Goal: Entertainment & Leisure: Browse casually

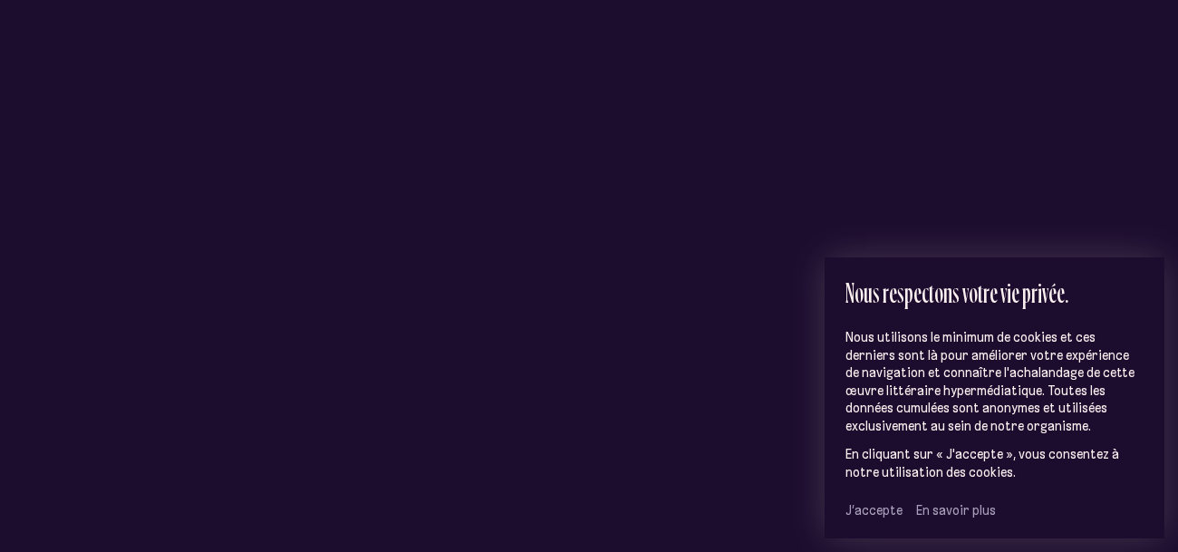
click at [876, 514] on span "J’accepte" at bounding box center [873, 510] width 57 height 16
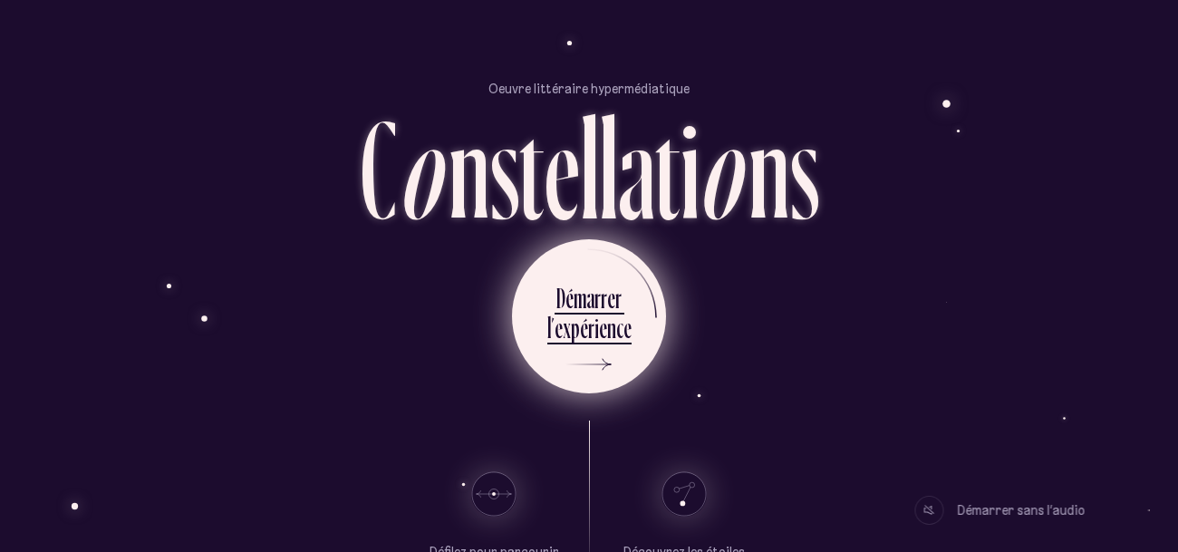
click at [594, 322] on div "i" at bounding box center [596, 327] width 5 height 35
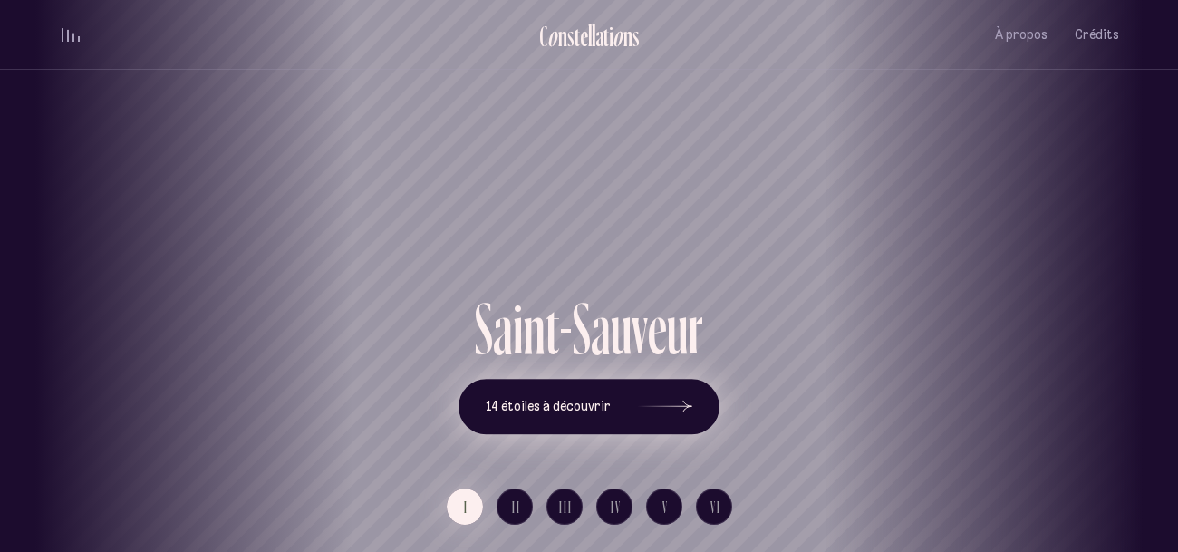
click at [682, 411] on icon at bounding box center [665, 406] width 54 height 136
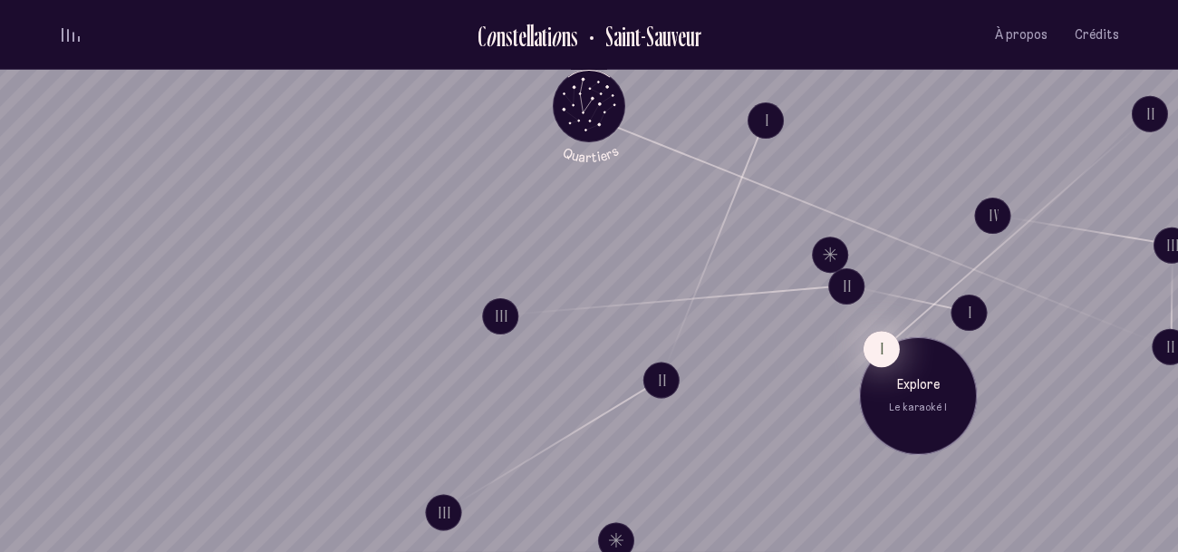
click at [871, 344] on button "I" at bounding box center [881, 349] width 36 height 36
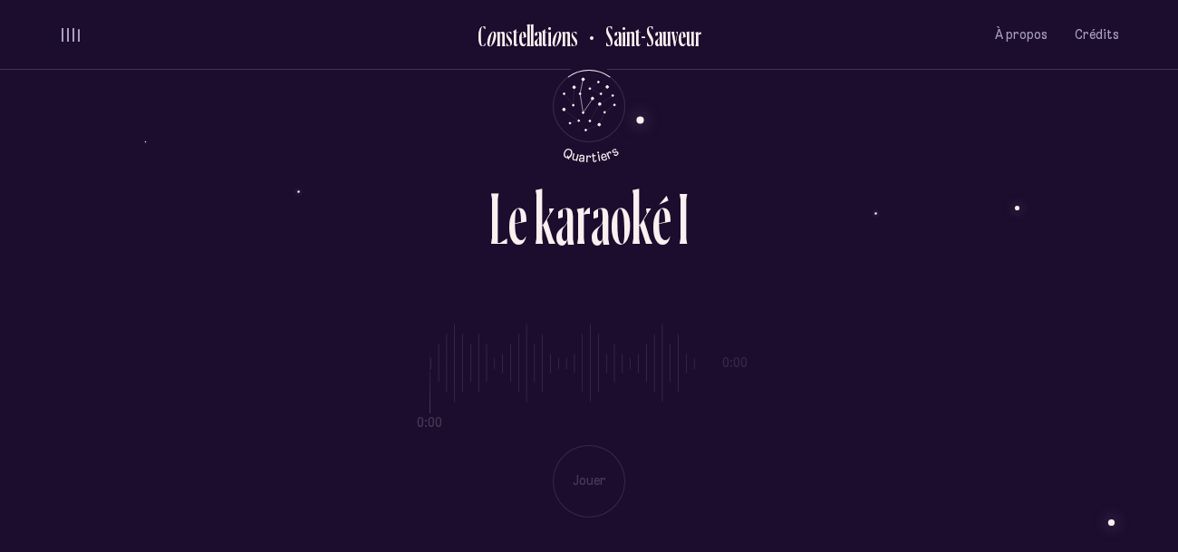
click at [580, 388] on div "0:00 0:00 Jouer" at bounding box center [589, 406] width 1060 height 222
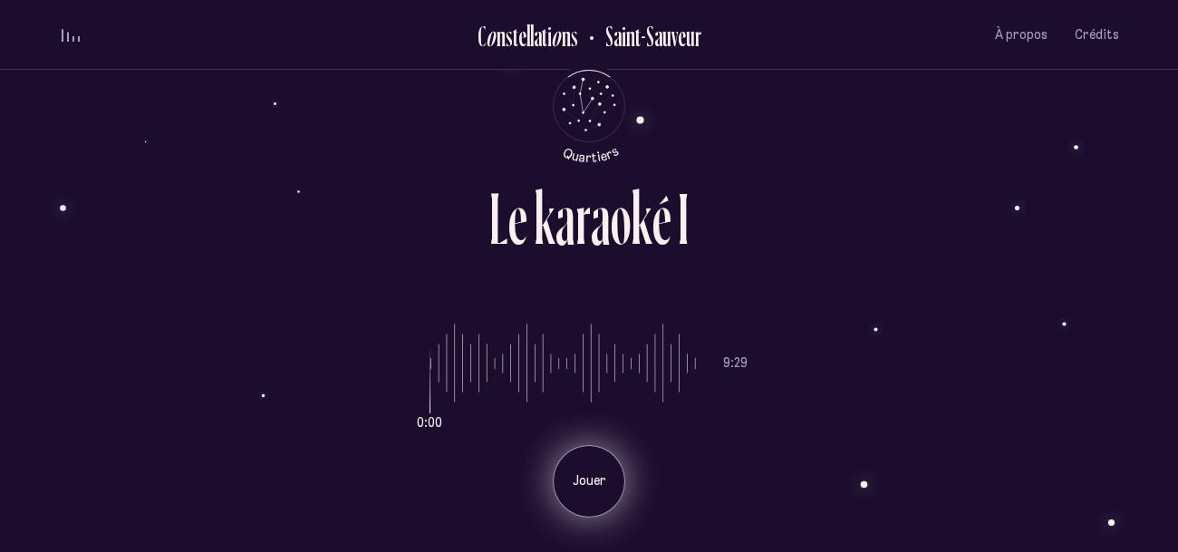
click at [591, 472] on p "Jouer" at bounding box center [588, 481] width 45 height 18
click at [615, 493] on div "Pause" at bounding box center [589, 481] width 72 height 72
click at [594, 498] on div "Jouer" at bounding box center [589, 481] width 72 height 72
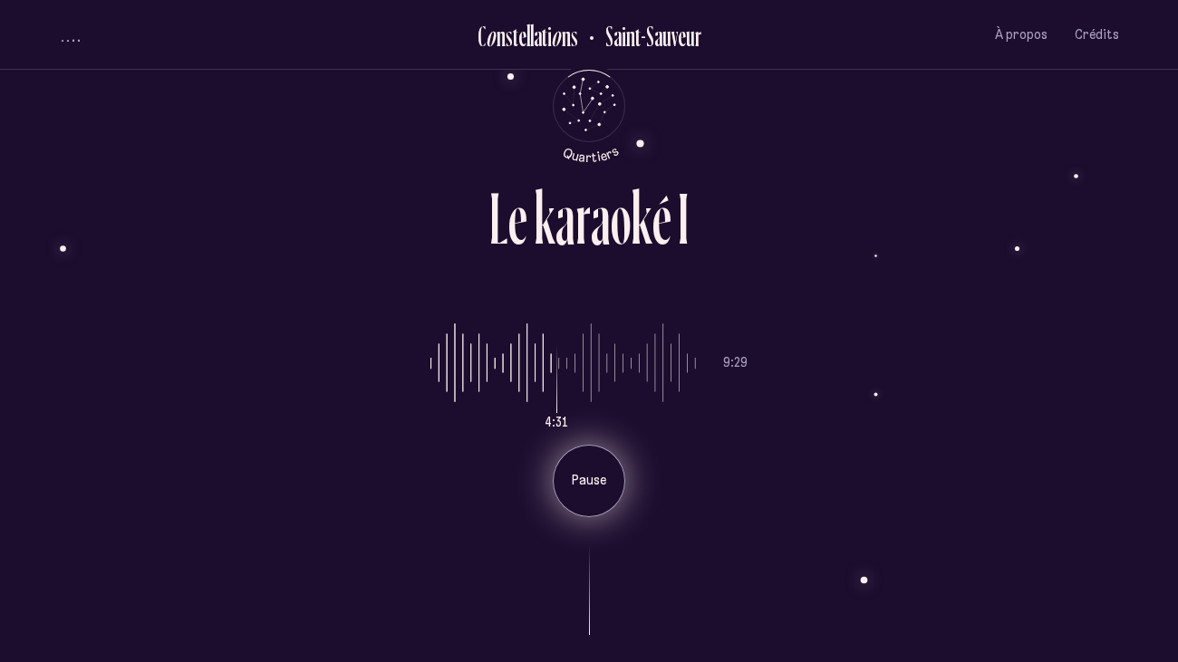
click at [614, 501] on div "Pause" at bounding box center [589, 481] width 72 height 72
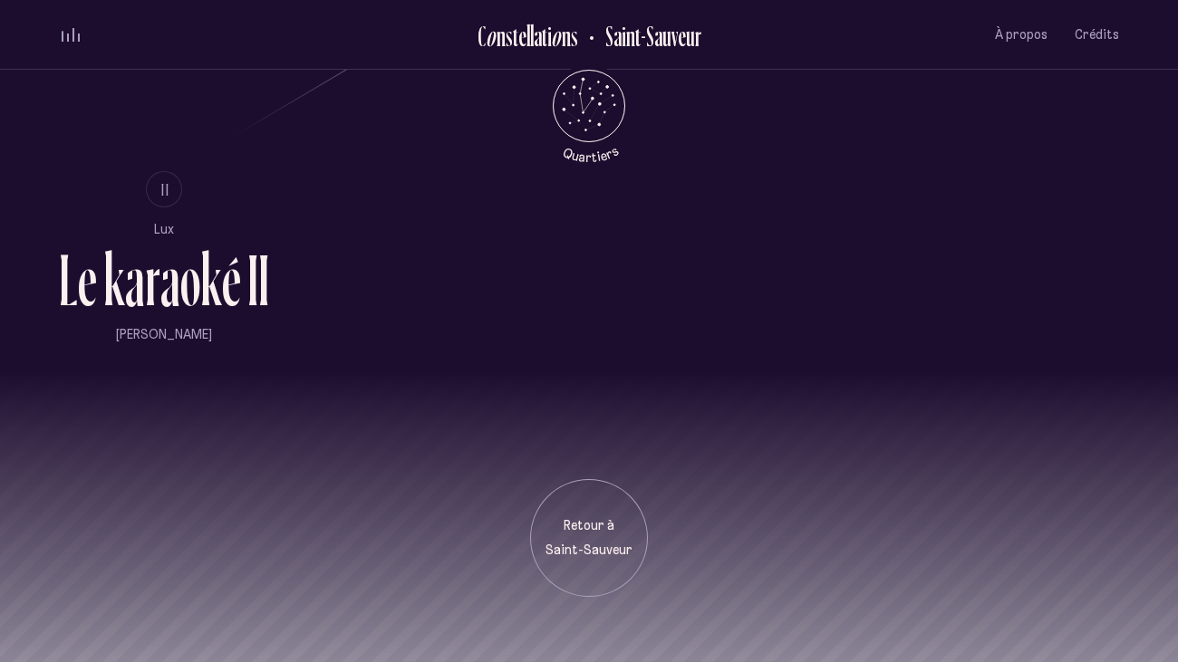
scroll to position [1346, 0]
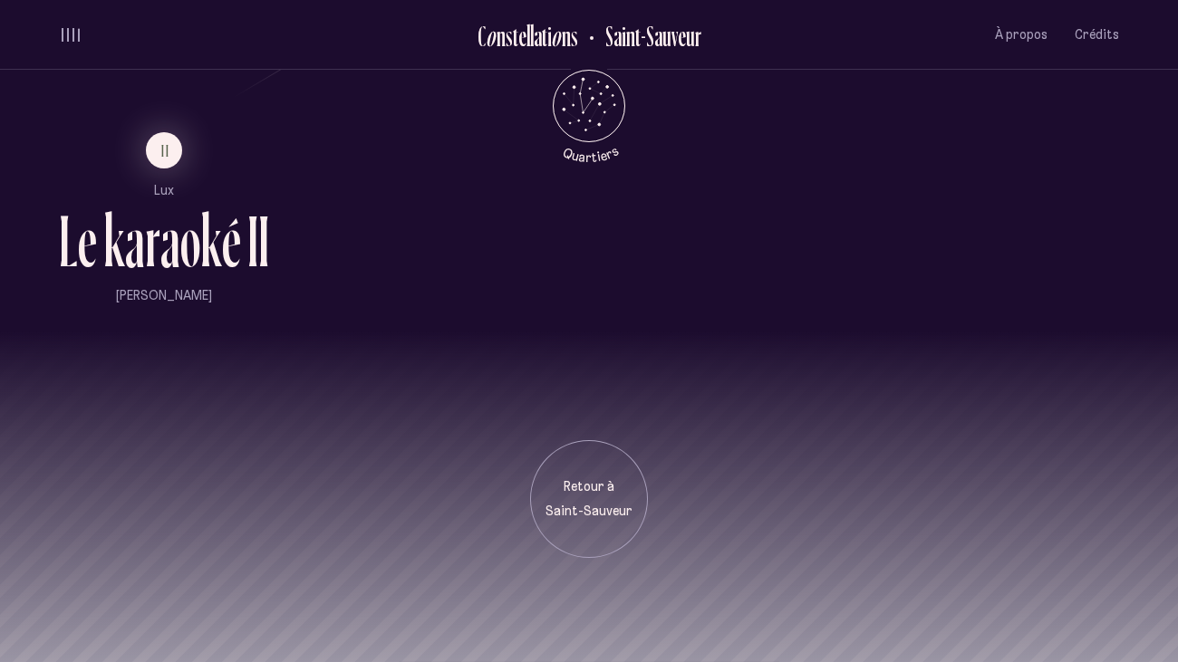
click at [169, 236] on div "a" at bounding box center [170, 240] width 20 height 73
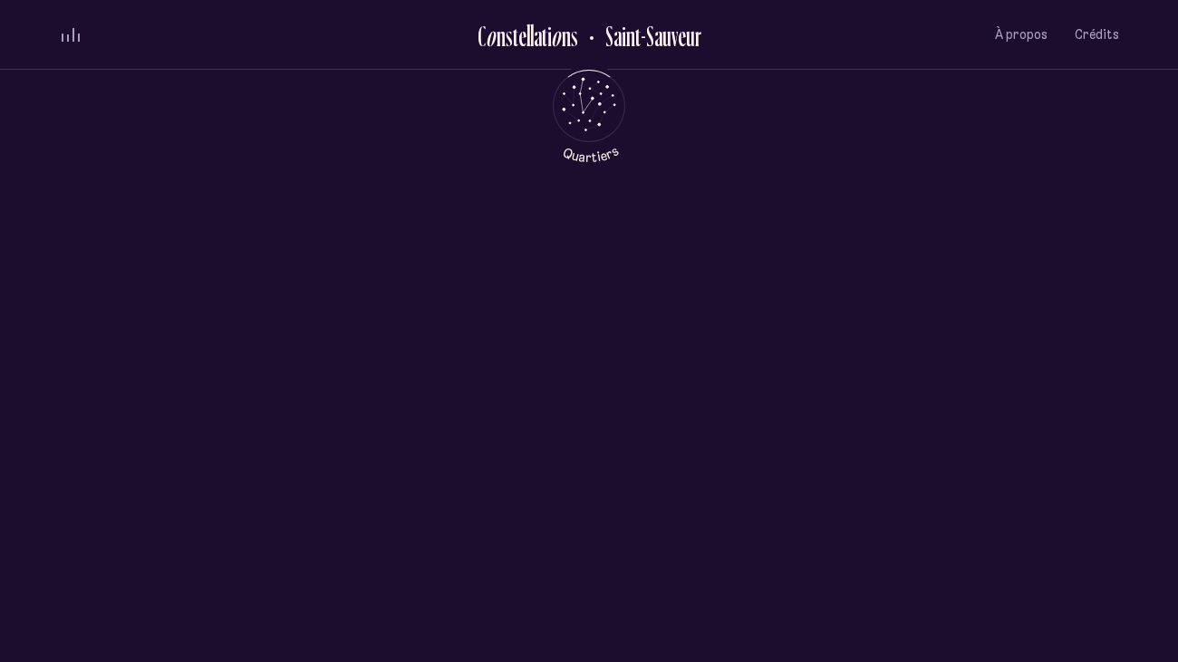
scroll to position [0, 0]
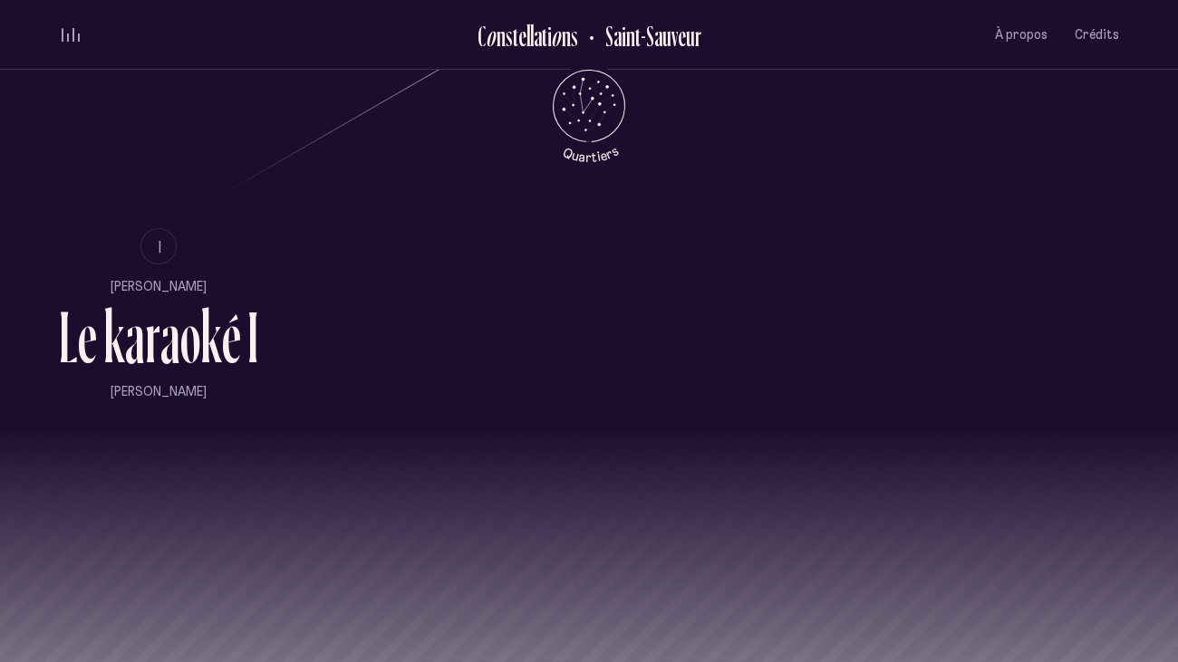
scroll to position [1346, 0]
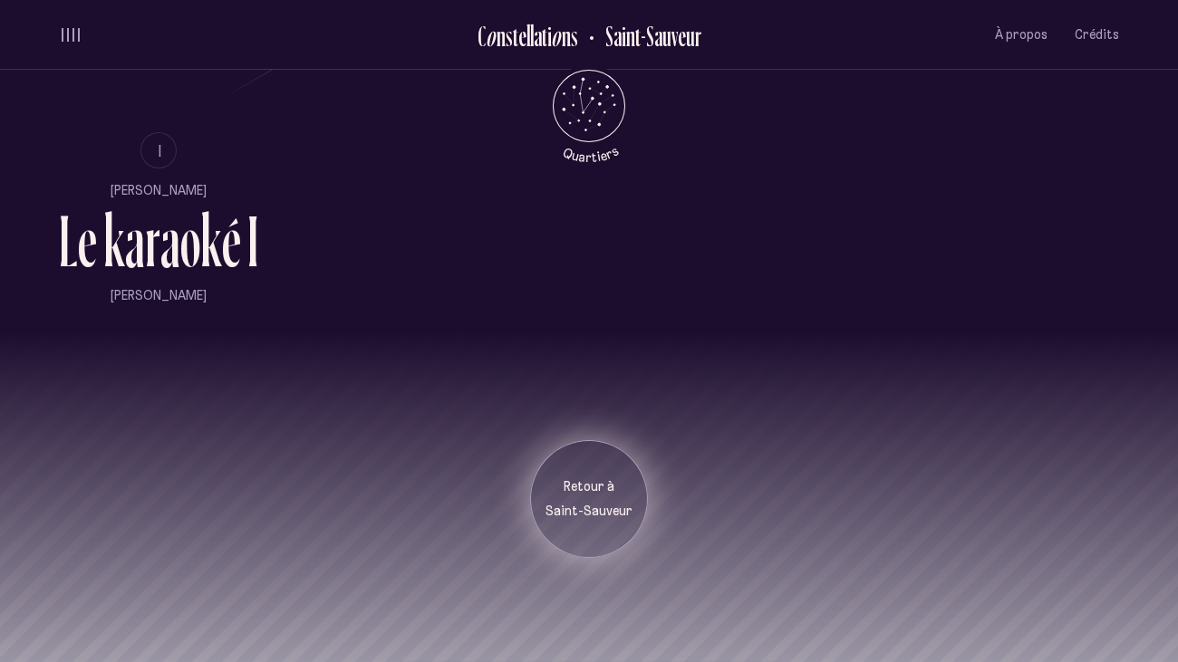
click at [590, 506] on p "Saint-Sauveur" at bounding box center [588, 512] width 91 height 18
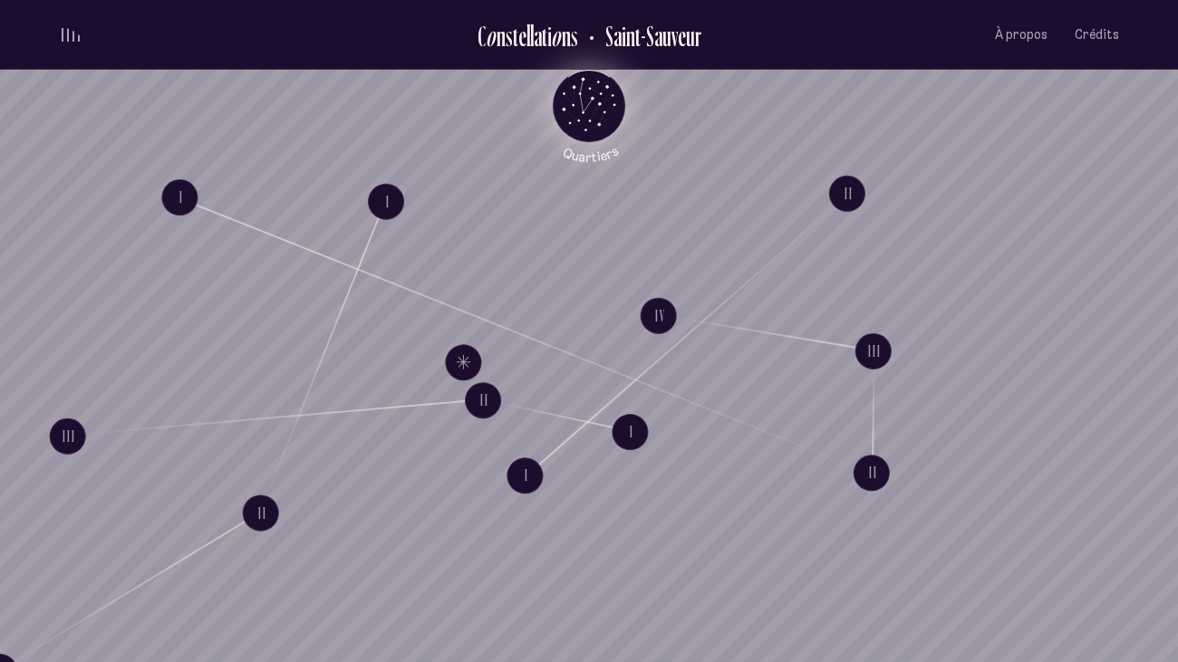
click at [585, 119] on icon "Quartiers" at bounding box center [589, 135] width 106 height 55
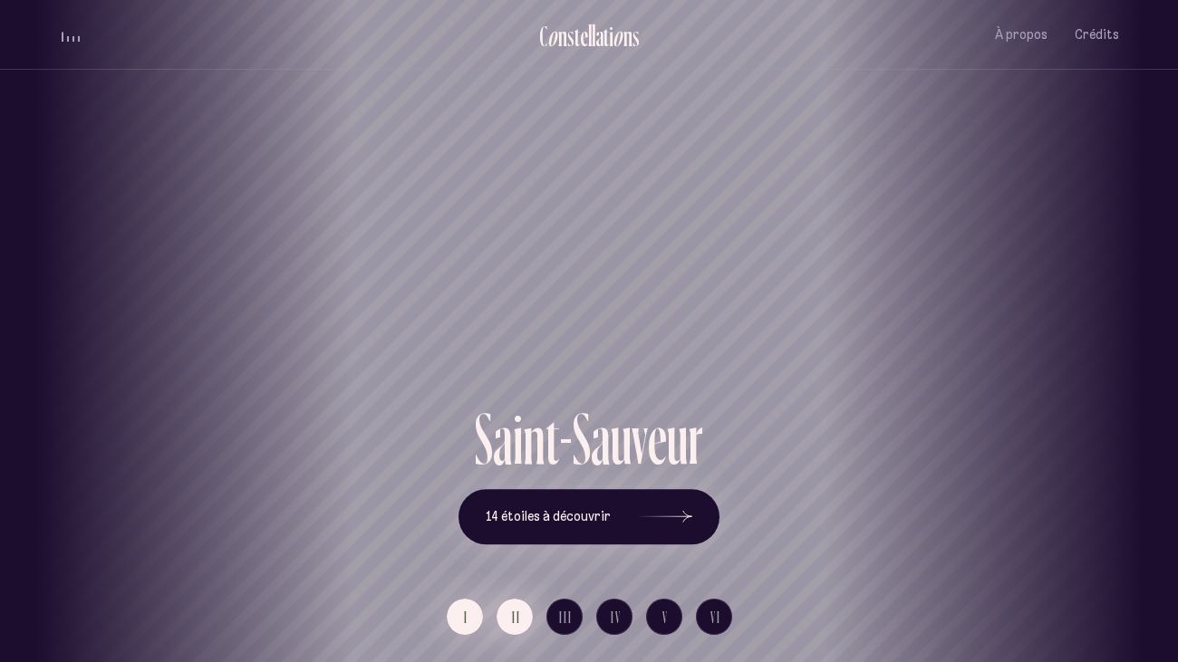
click at [515, 551] on span "II" at bounding box center [516, 617] width 9 height 15
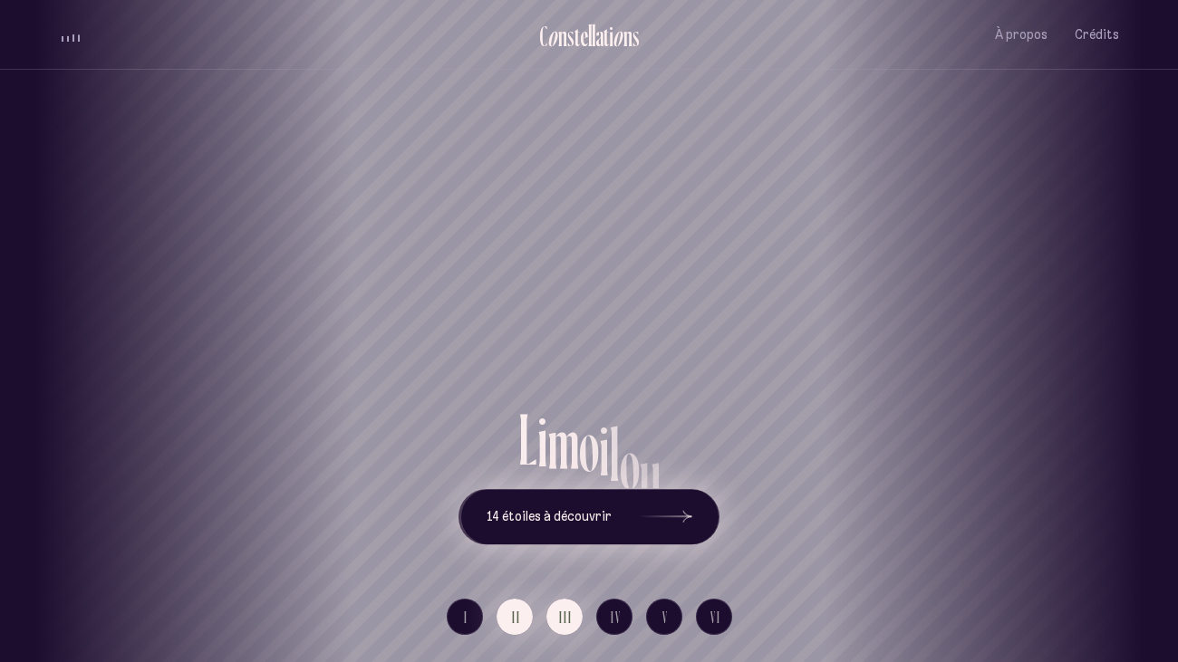
click at [646, 551] on icon at bounding box center [665, 516] width 53 height 133
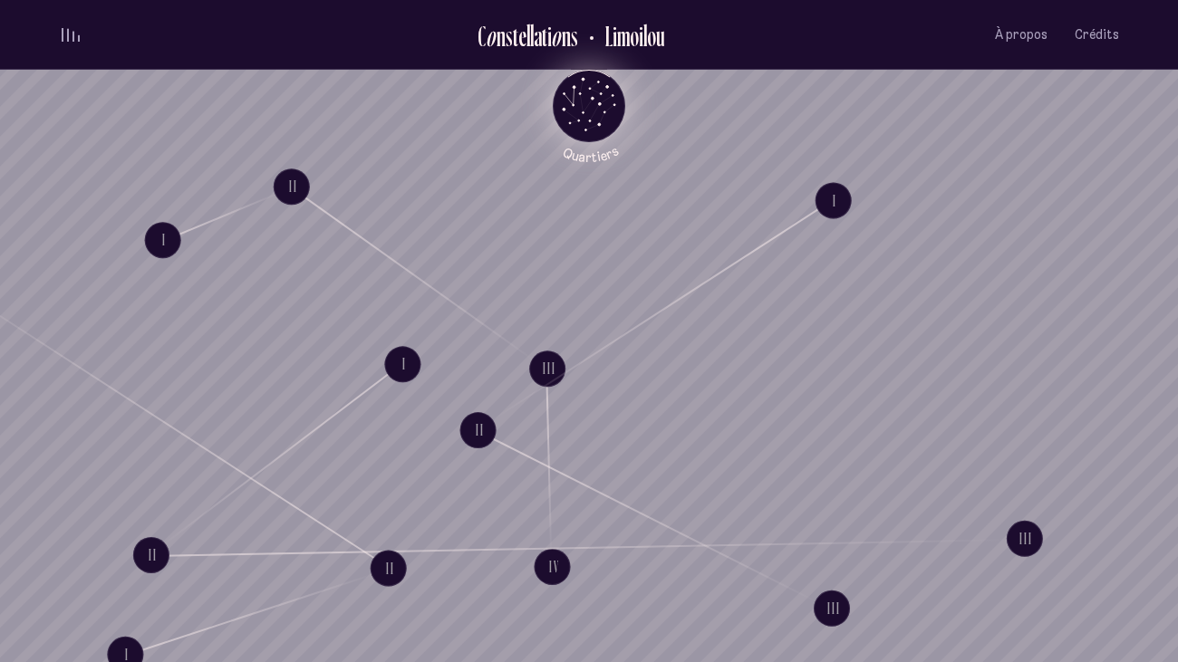
click at [590, 108] on icon "Quartiers" at bounding box center [589, 135] width 106 height 55
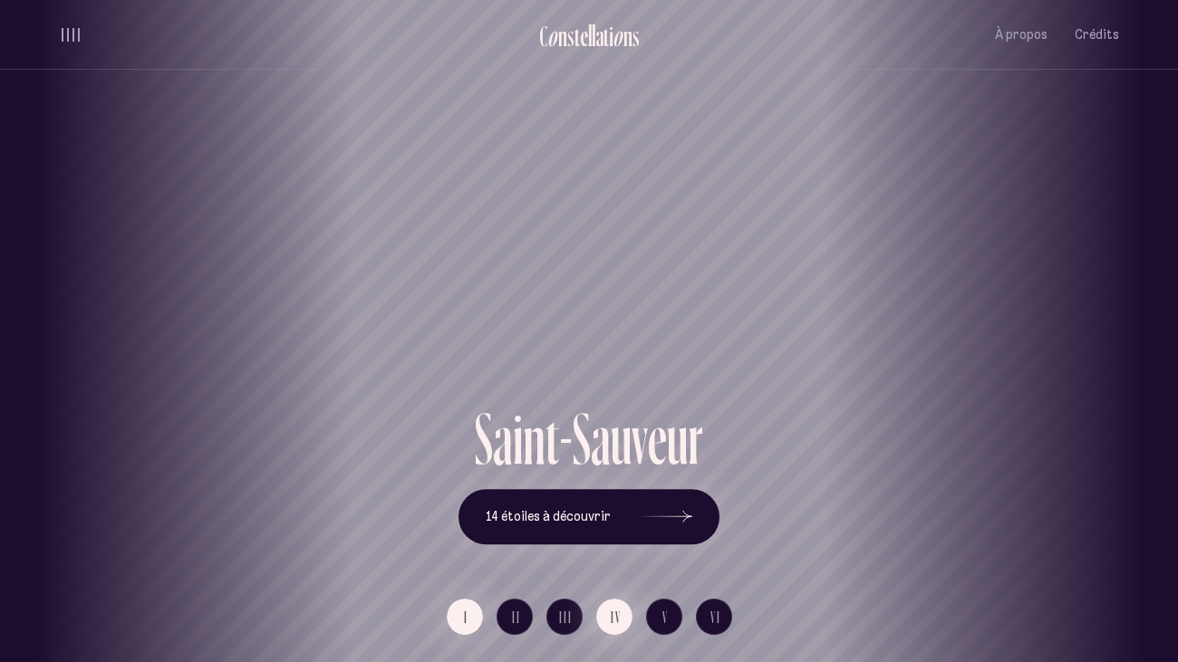
click at [602, 551] on button "IV" at bounding box center [614, 617] width 36 height 36
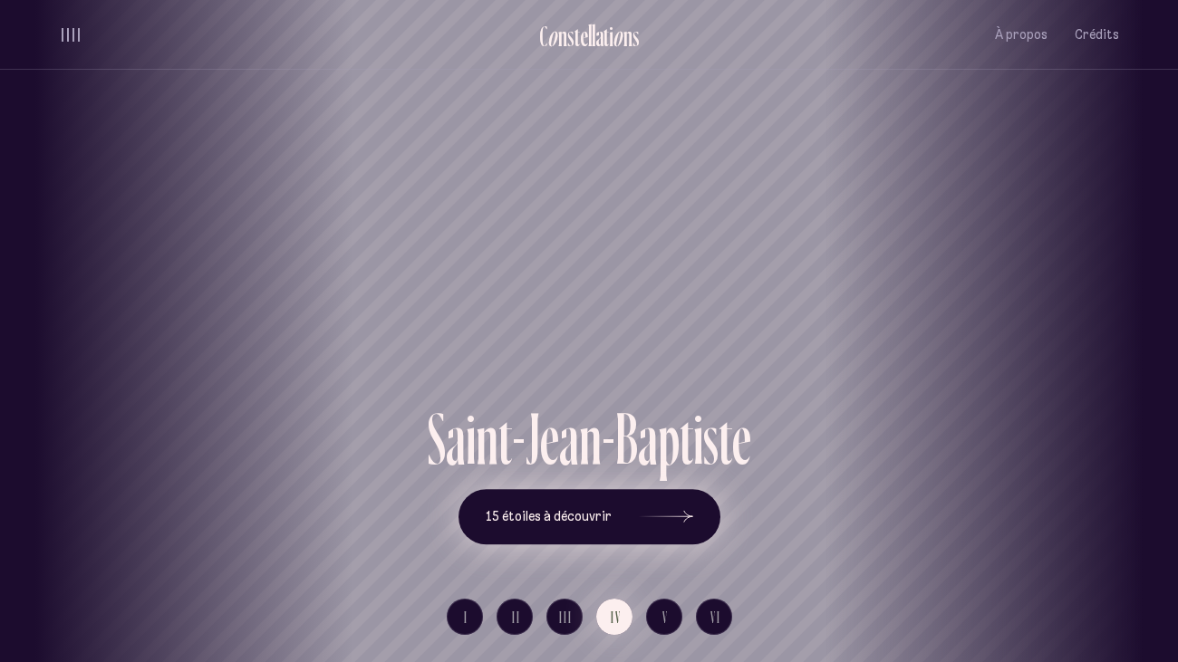
click at [578, 542] on button "15 étoiles à découvrir" at bounding box center [589, 517] width 262 height 56
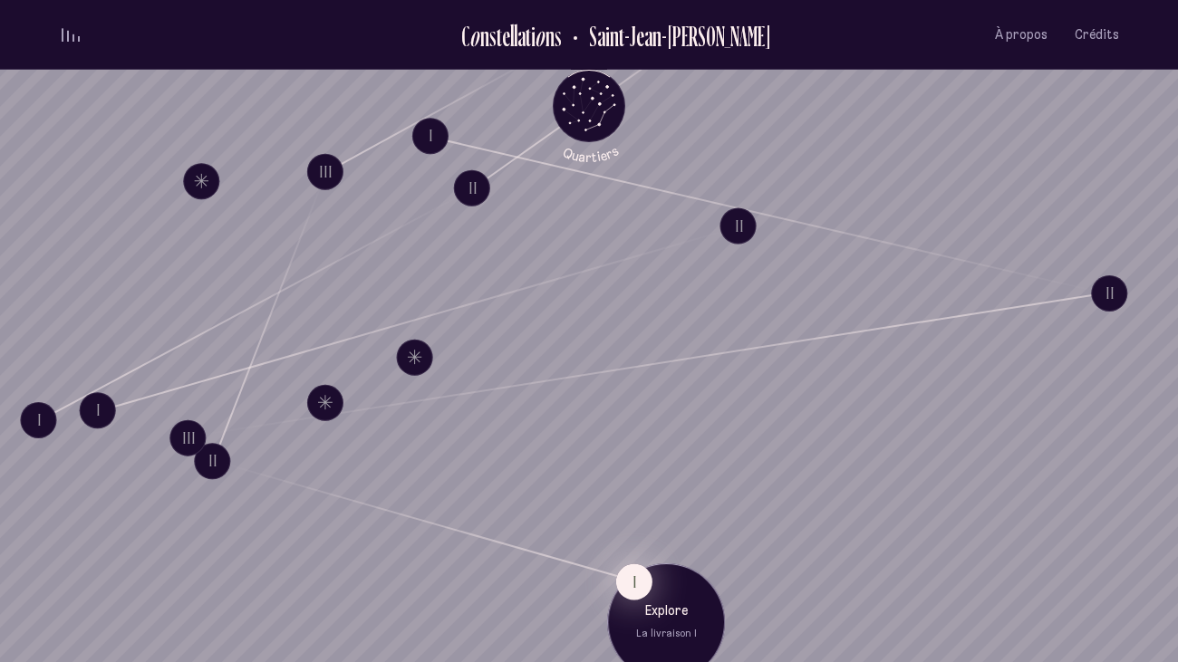
click at [633, 551] on button "I" at bounding box center [634, 581] width 36 height 36
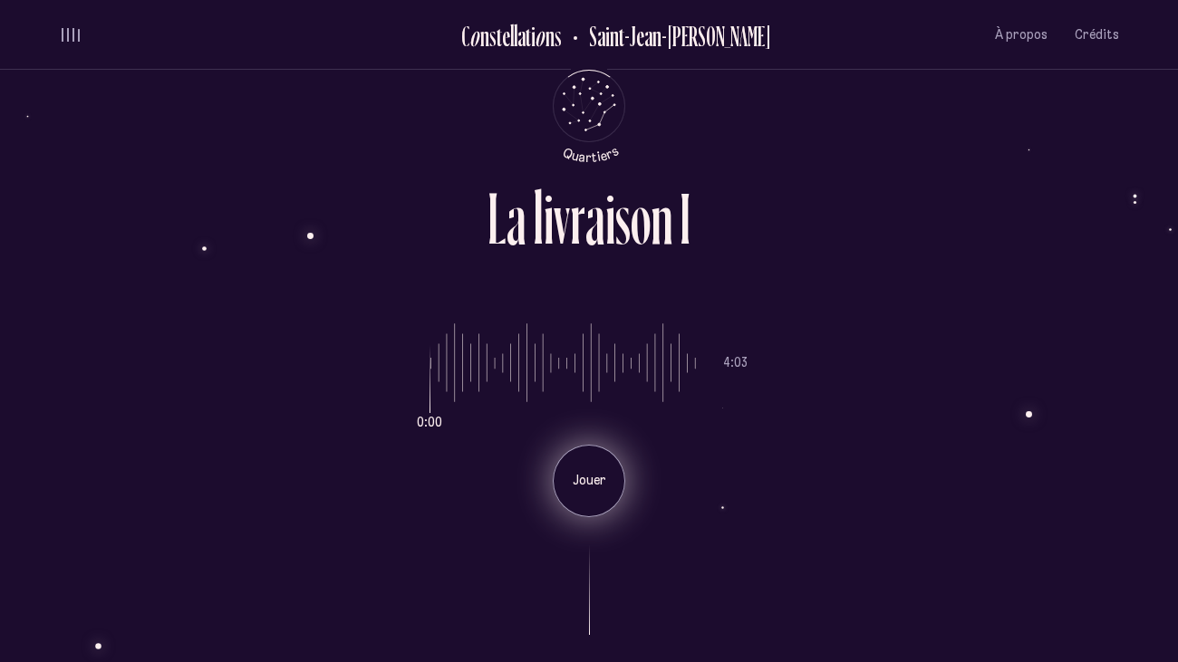
click at [585, 467] on div "Jouer" at bounding box center [589, 481] width 72 height 72
click at [605, 490] on div "Pause" at bounding box center [589, 481] width 72 height 72
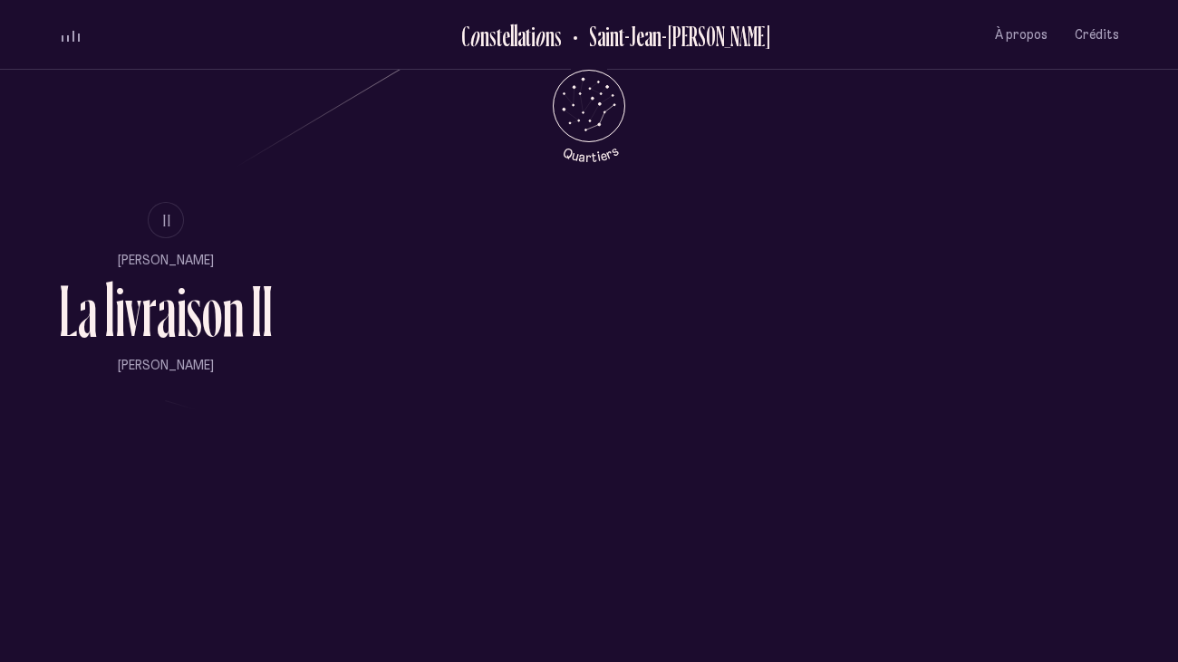
scroll to position [1281, 0]
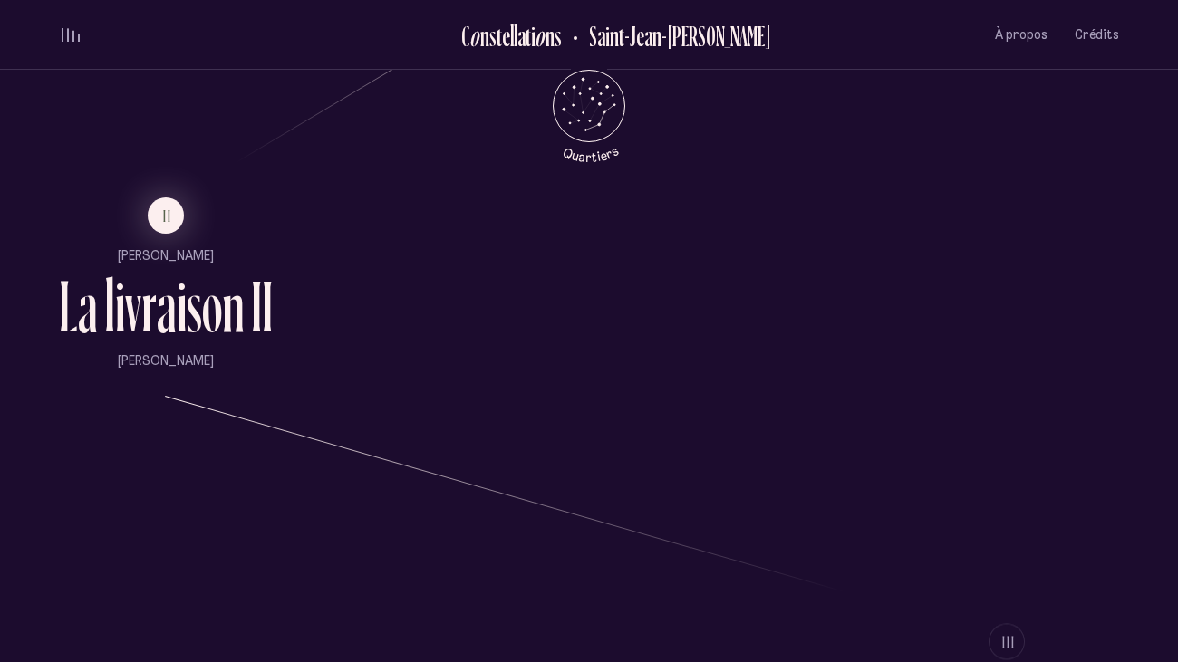
click at [152, 240] on ul "II [PERSON_NAME] L a l i v r a i s o n I I [PERSON_NAME]" at bounding box center [166, 283] width 214 height 172
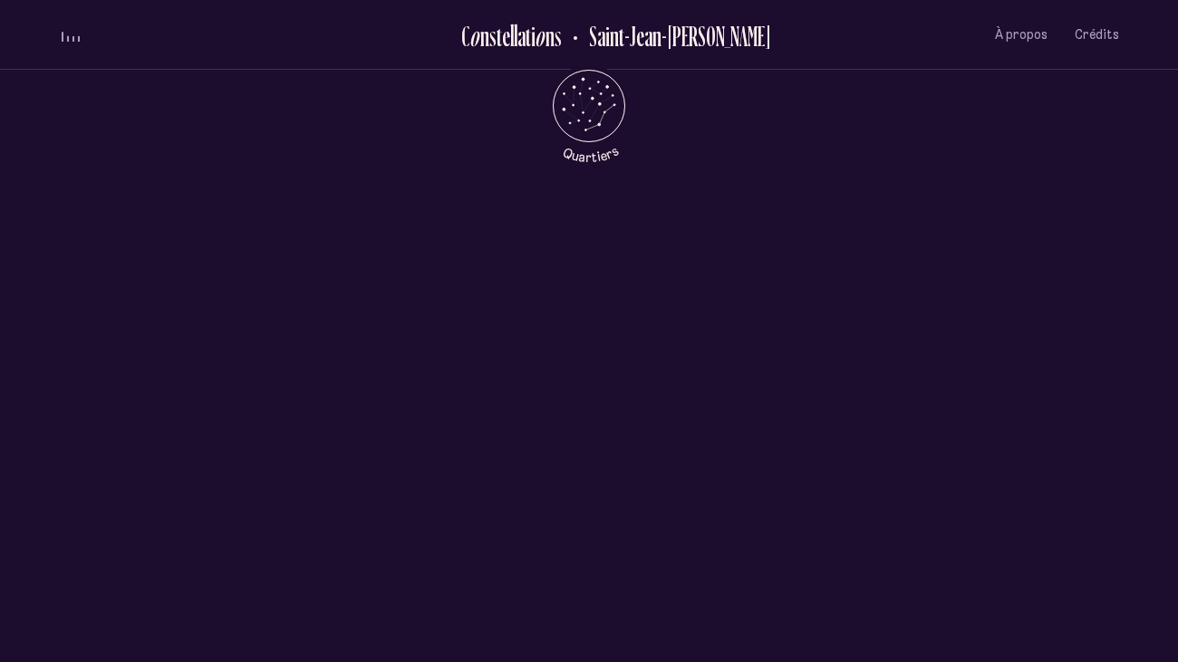
scroll to position [0, 0]
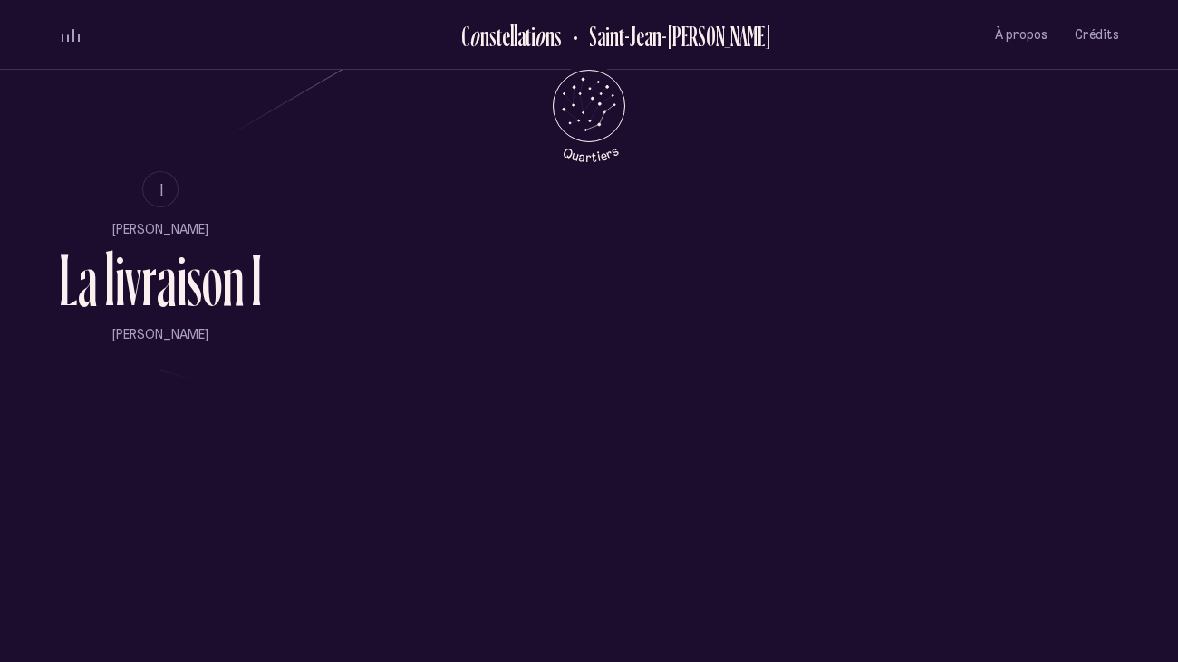
scroll to position [1330, 0]
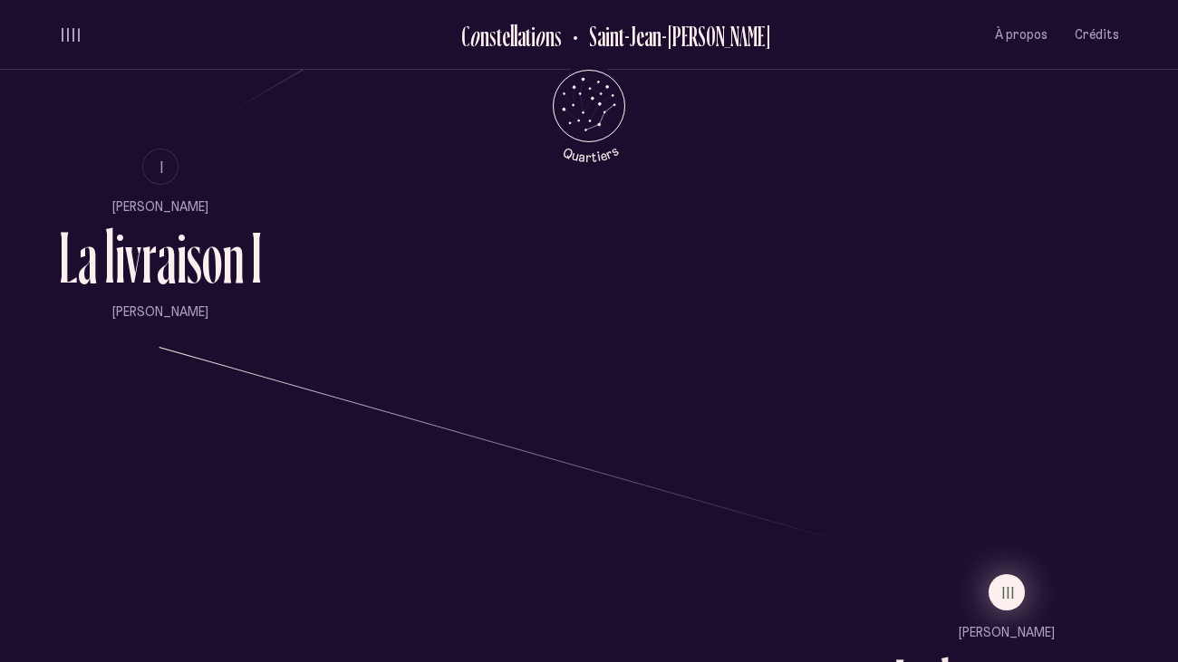
click at [1002, 551] on span "III" at bounding box center [1009, 592] width 14 height 15
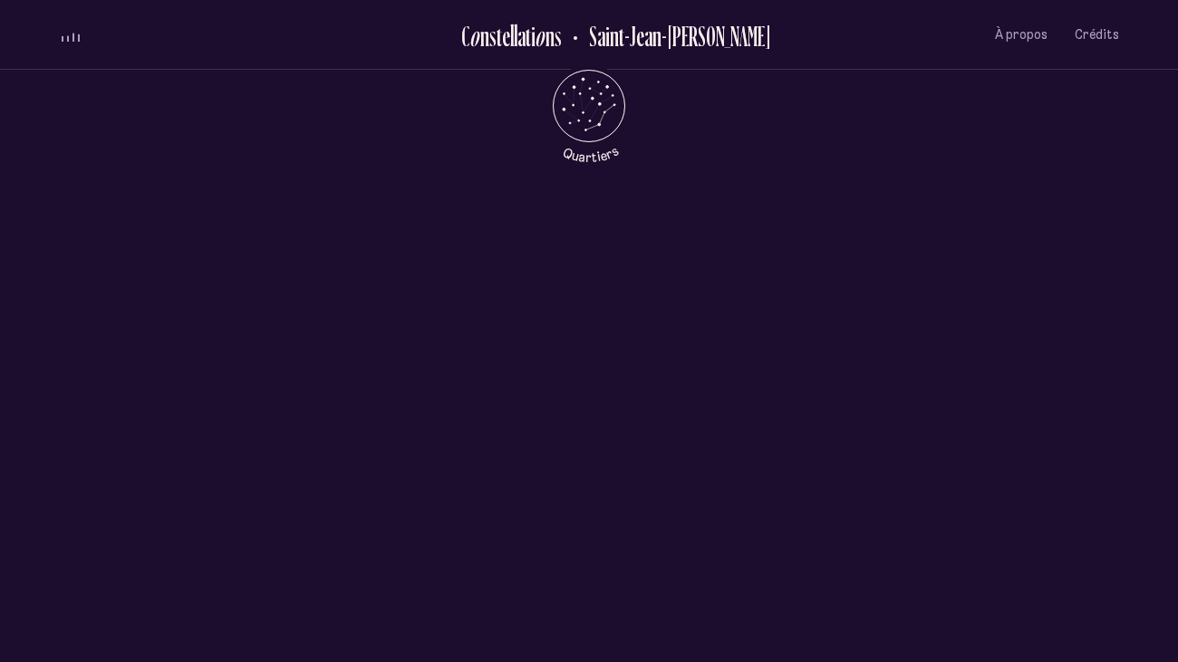
scroll to position [0, 0]
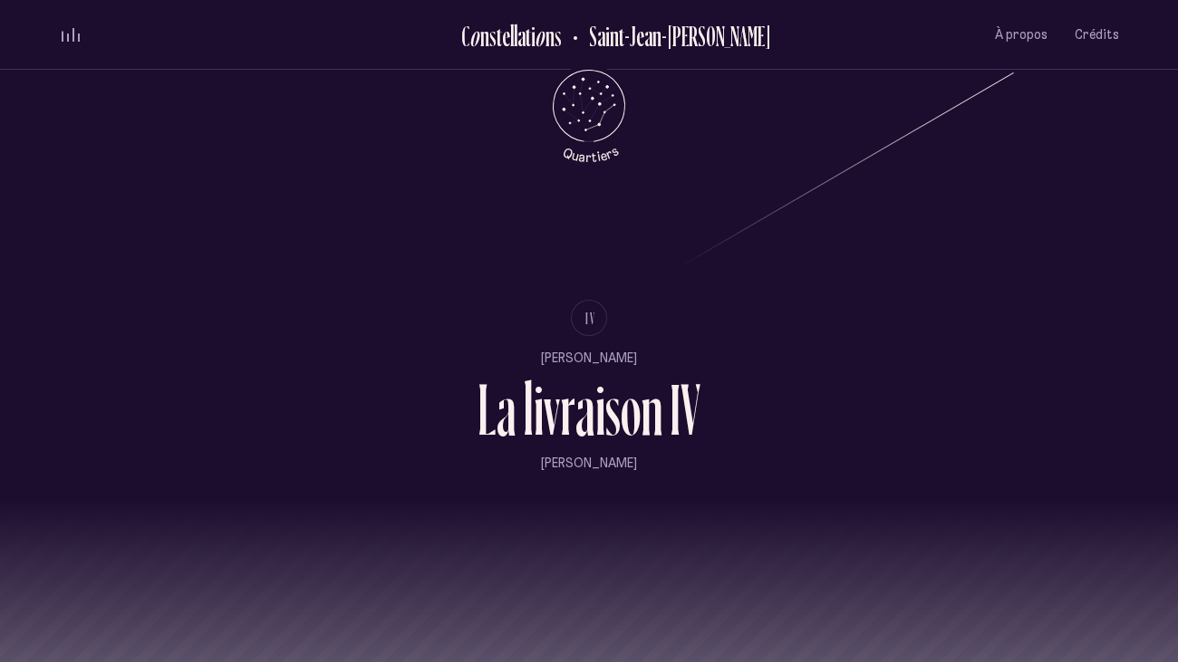
scroll to position [2034, 0]
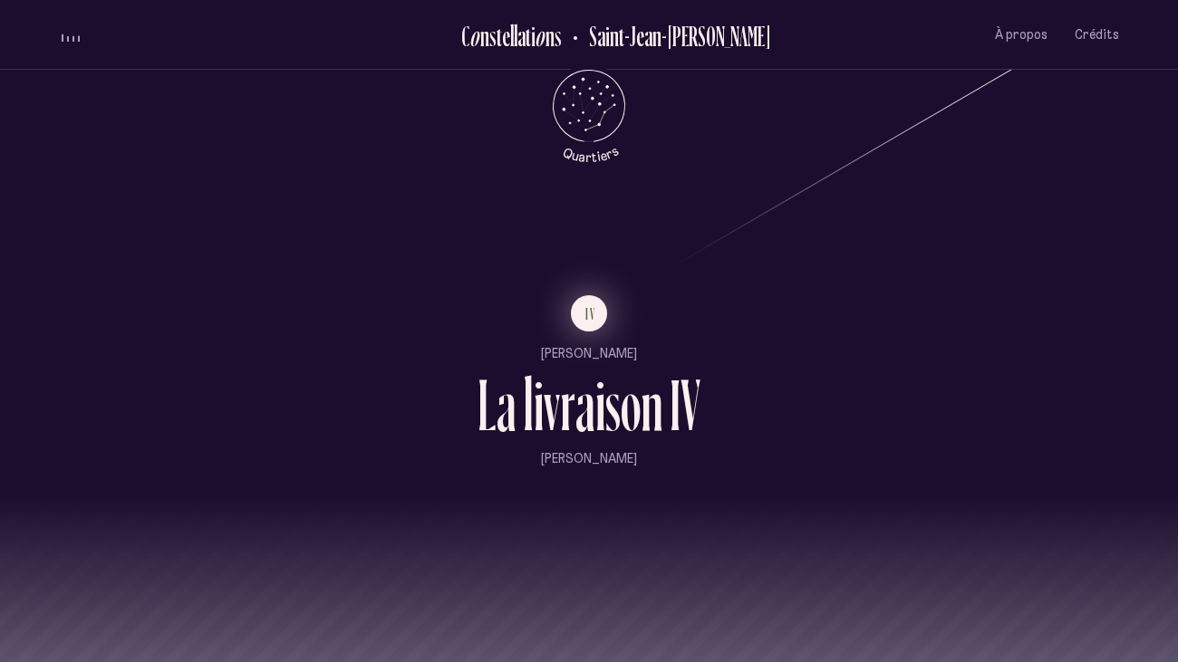
click at [593, 327] on button "IV" at bounding box center [589, 313] width 36 height 36
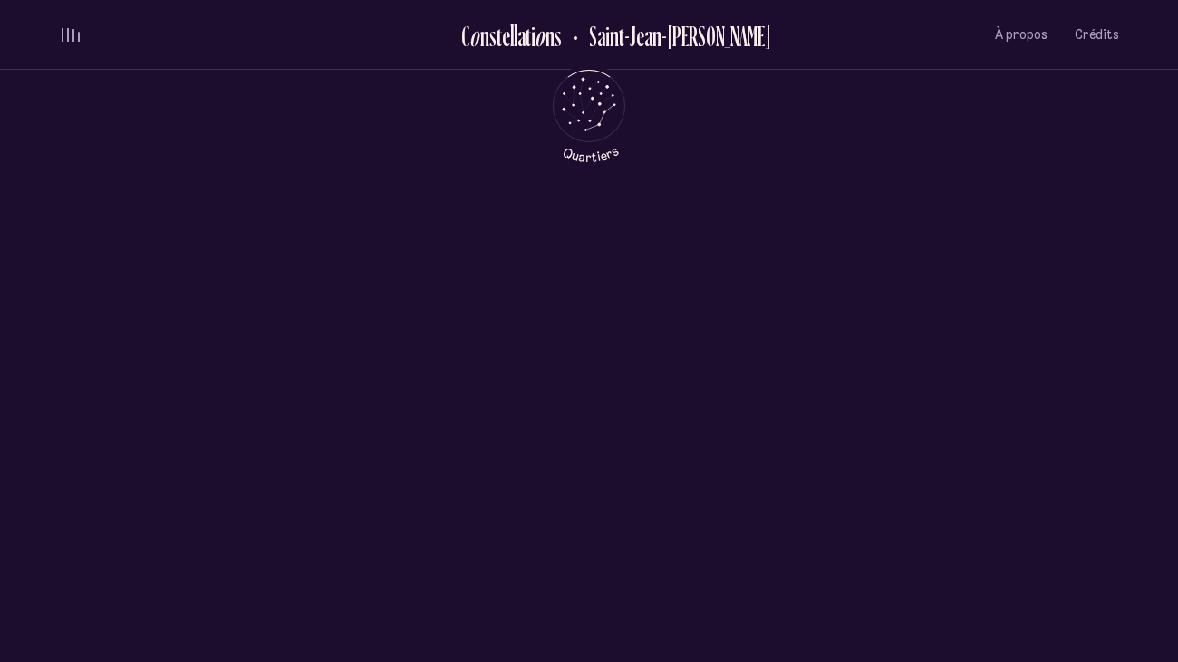
scroll to position [0, 0]
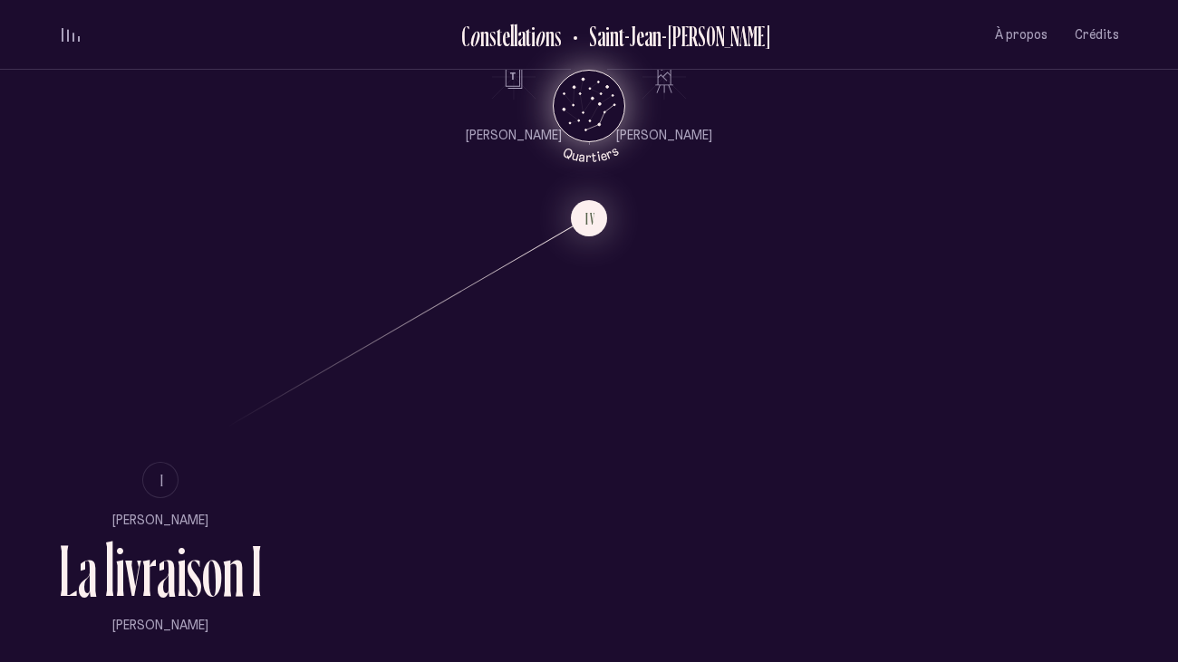
click at [564, 127] on icon "Quartiers" at bounding box center [589, 135] width 106 height 55
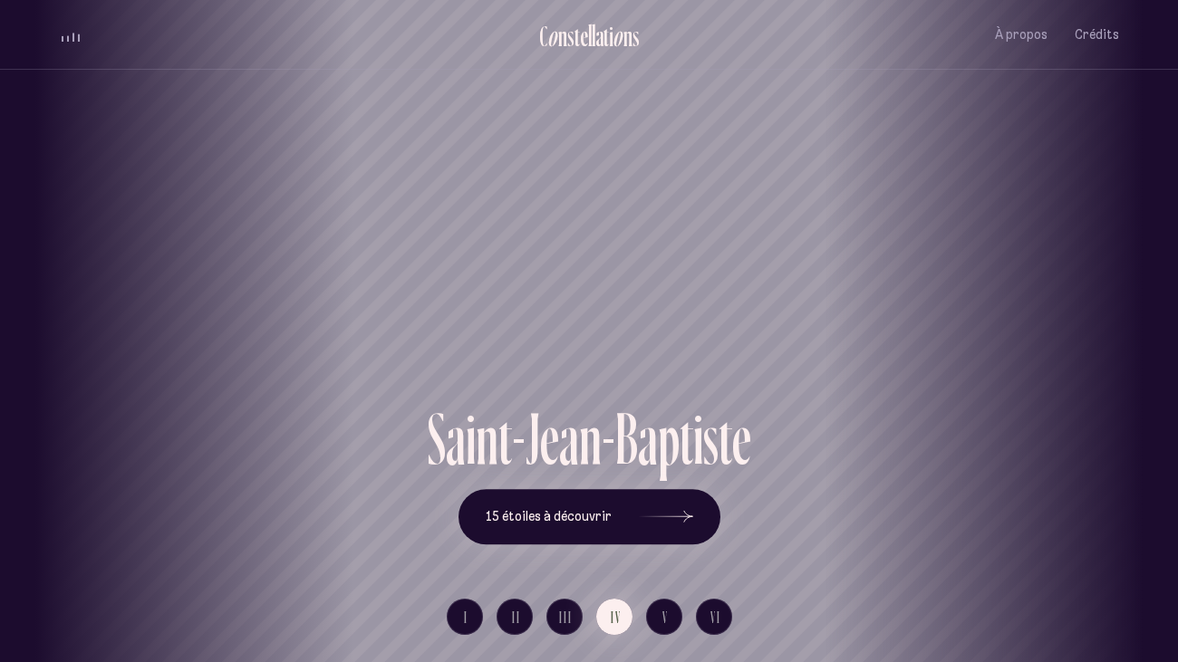
click at [689, 523] on div "[GEOGRAPHIC_DATA] [GEOGRAPHIC_DATA] [GEOGRAPHIC_DATA][PERSON_NAME][GEOGRAPHIC_D…" at bounding box center [589, 331] width 1178 height 662
click at [672, 515] on icon at bounding box center [666, 516] width 54 height 136
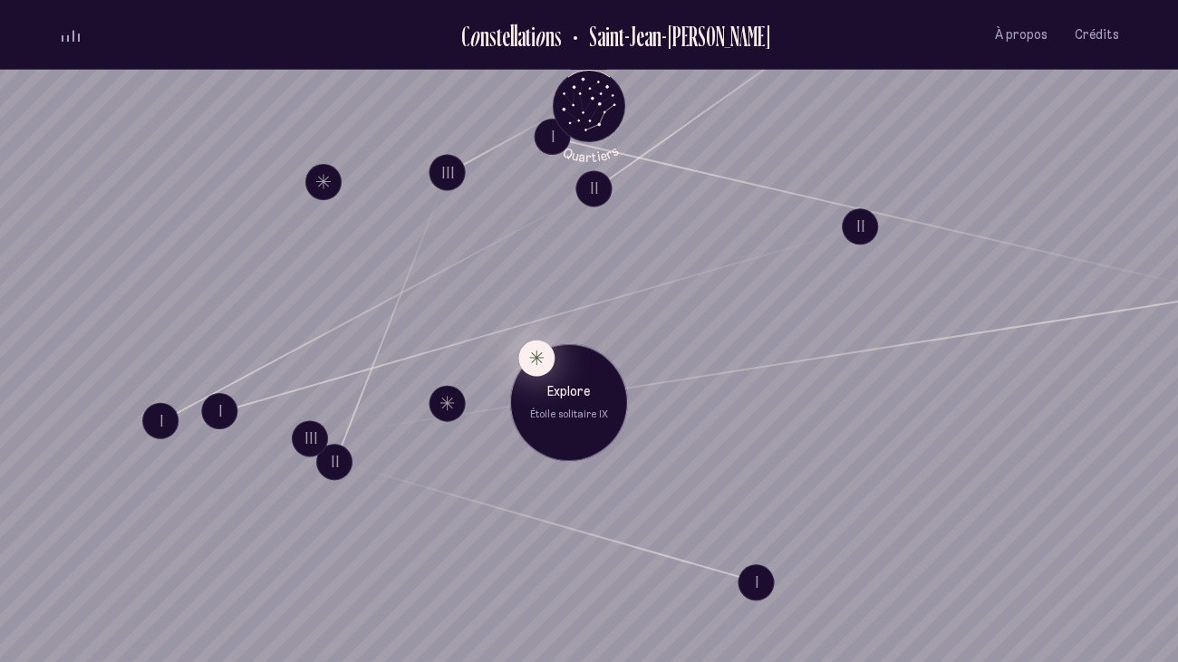
click at [534, 357] on button "Explore Étoile solitaire IX" at bounding box center [536, 358] width 36 height 36
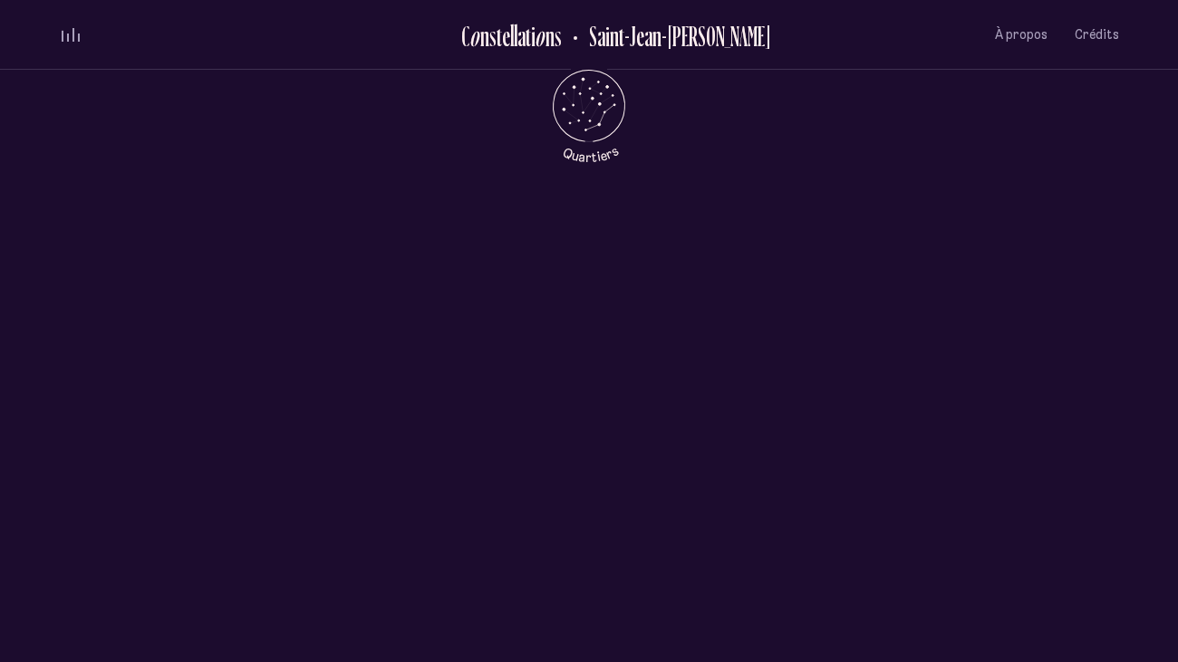
scroll to position [830, 0]
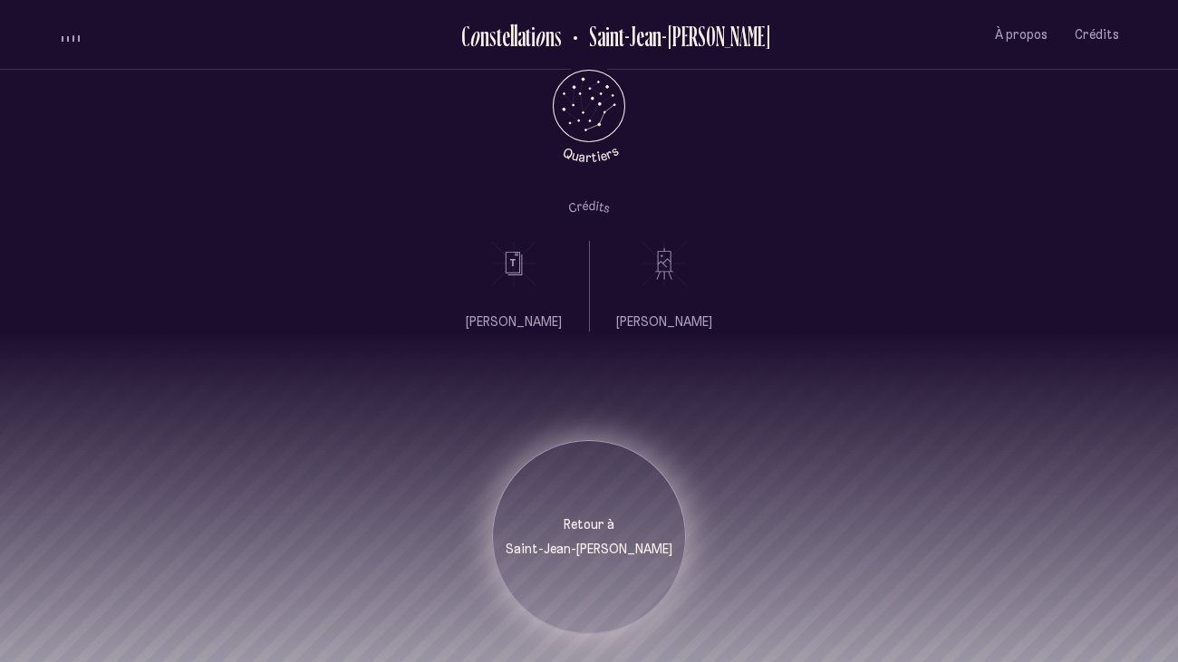
click at [655, 512] on div "Retour à Saint-Jean-[PERSON_NAME]" at bounding box center [589, 537] width 194 height 194
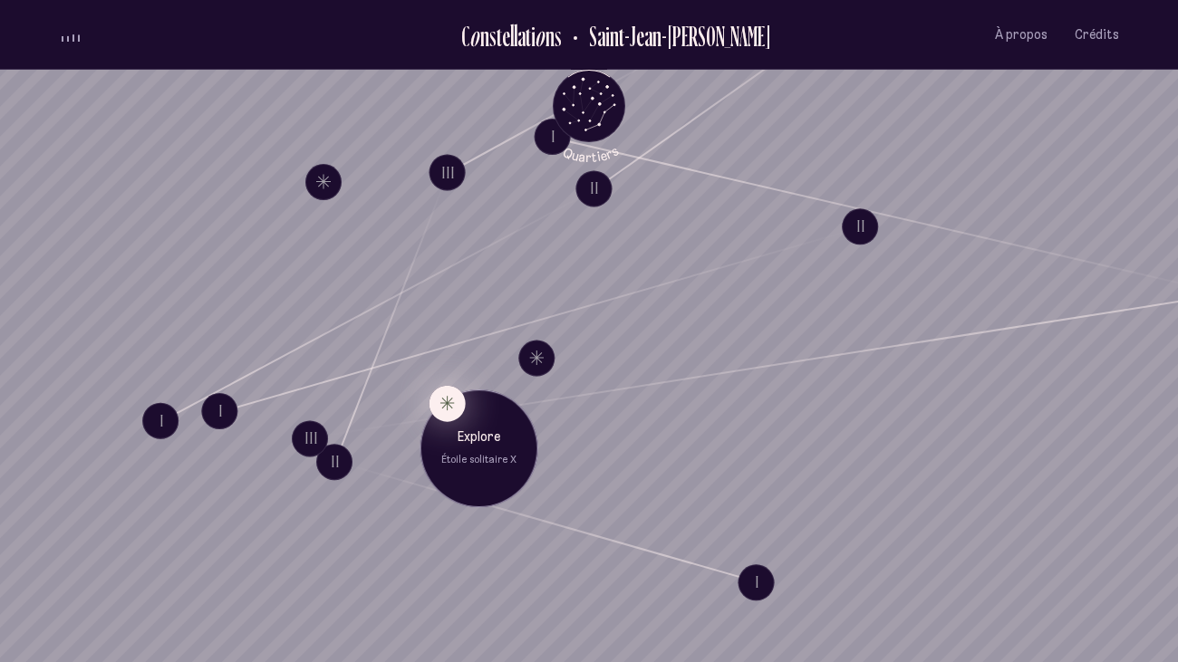
click at [447, 401] on button "Explore Étoile solitaire X" at bounding box center [447, 403] width 36 height 36
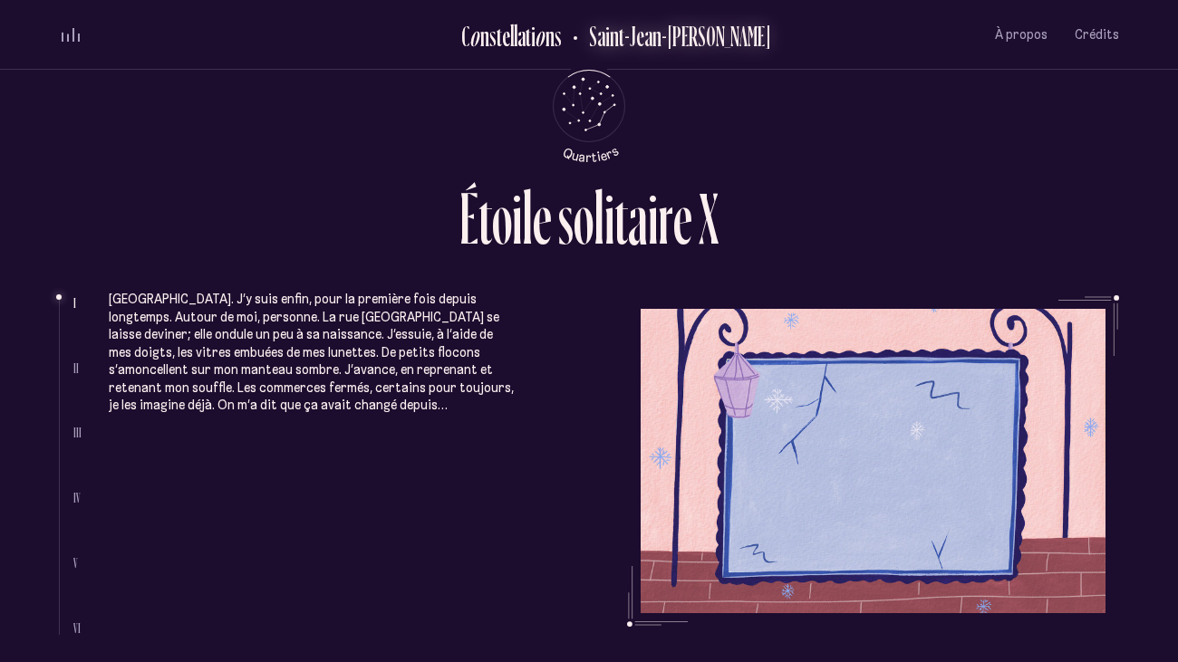
click at [646, 37] on h2 "Saint-Jean-[PERSON_NAME]" at bounding box center [673, 36] width 196 height 30
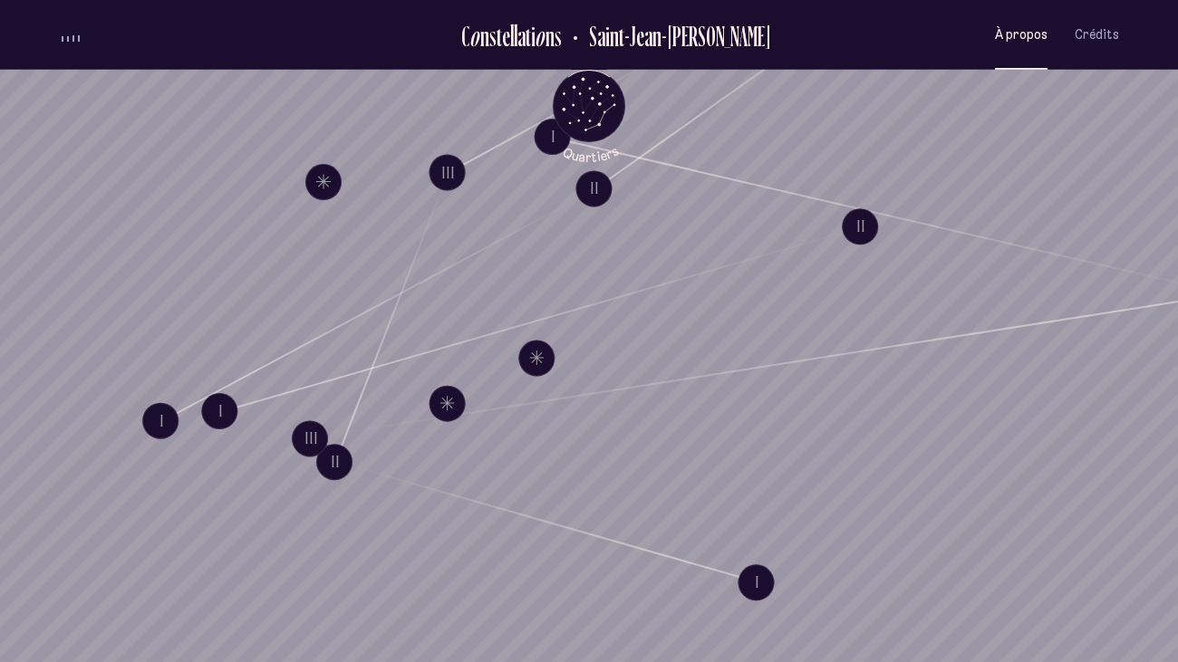
click at [1040, 32] on span "À propos" at bounding box center [1021, 34] width 53 height 15
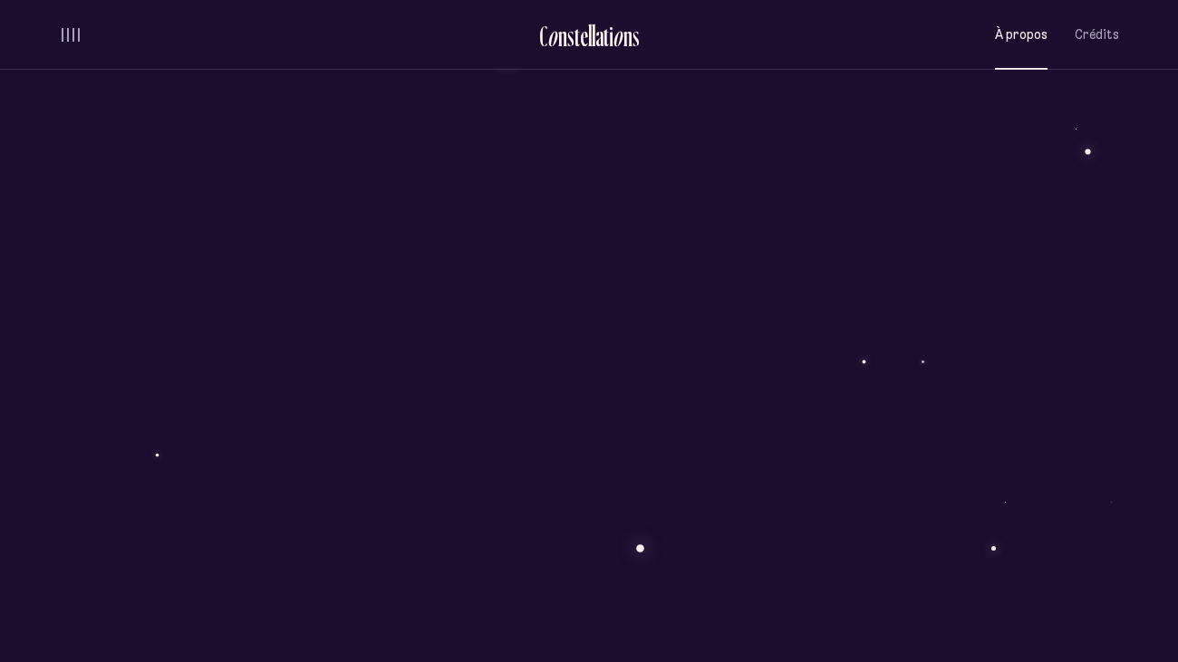
scroll to position [952, 0]
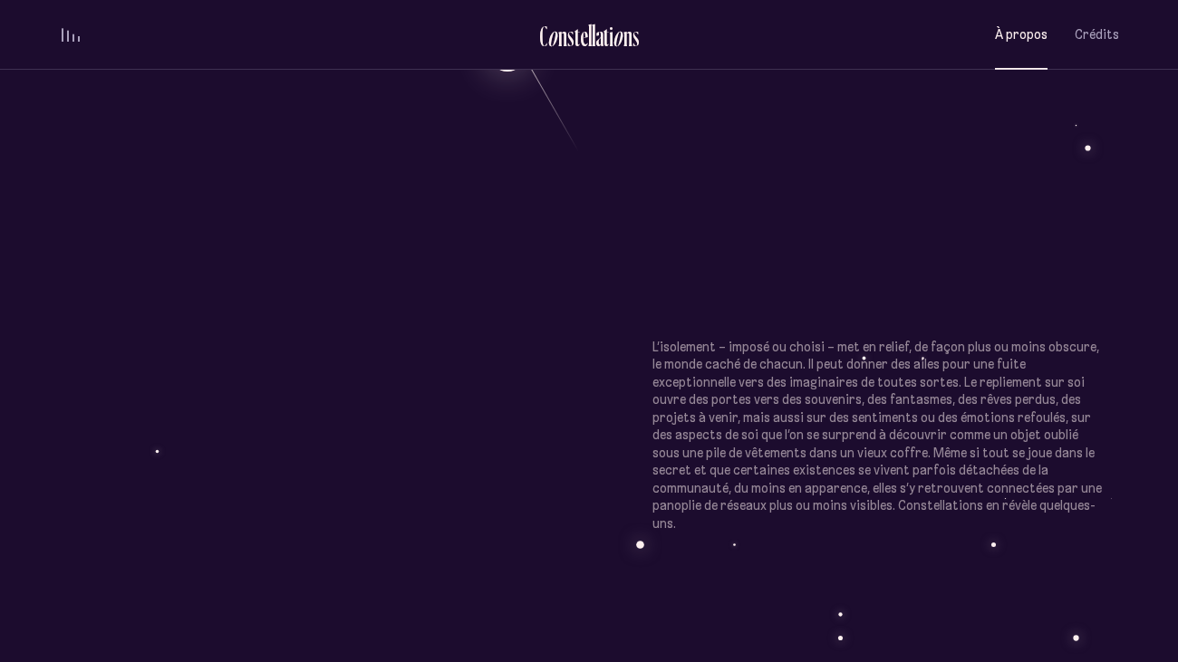
click at [611, 402] on div "À p r o p o s C o n s t e l l a t i o n s Œuvre littéraire hypermédiatique, Con…" at bounding box center [589, 214] width 1178 height 2332
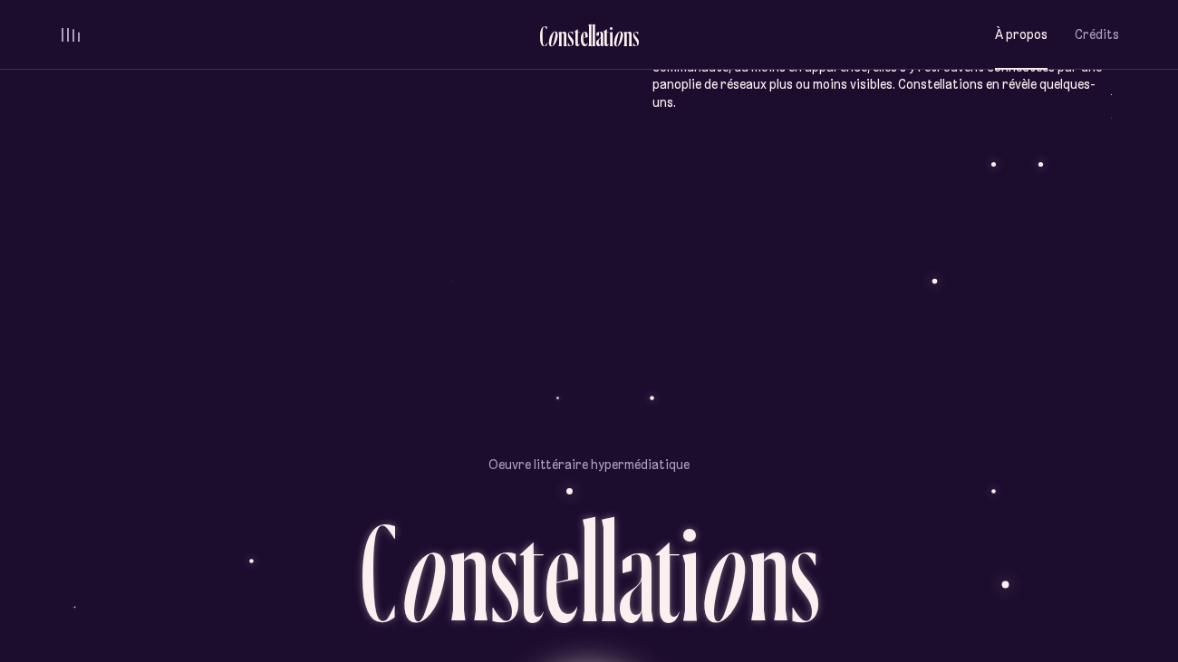
scroll to position [765, 0]
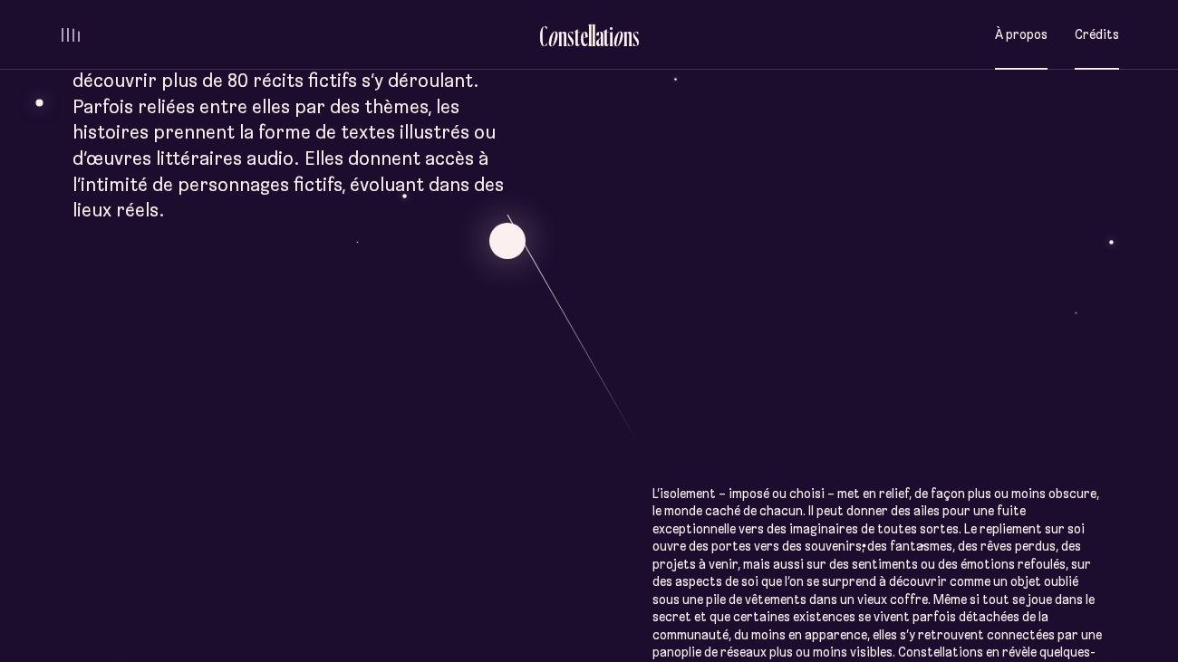
click at [1084, 53] on button "Crédits" at bounding box center [1096, 35] width 44 height 43
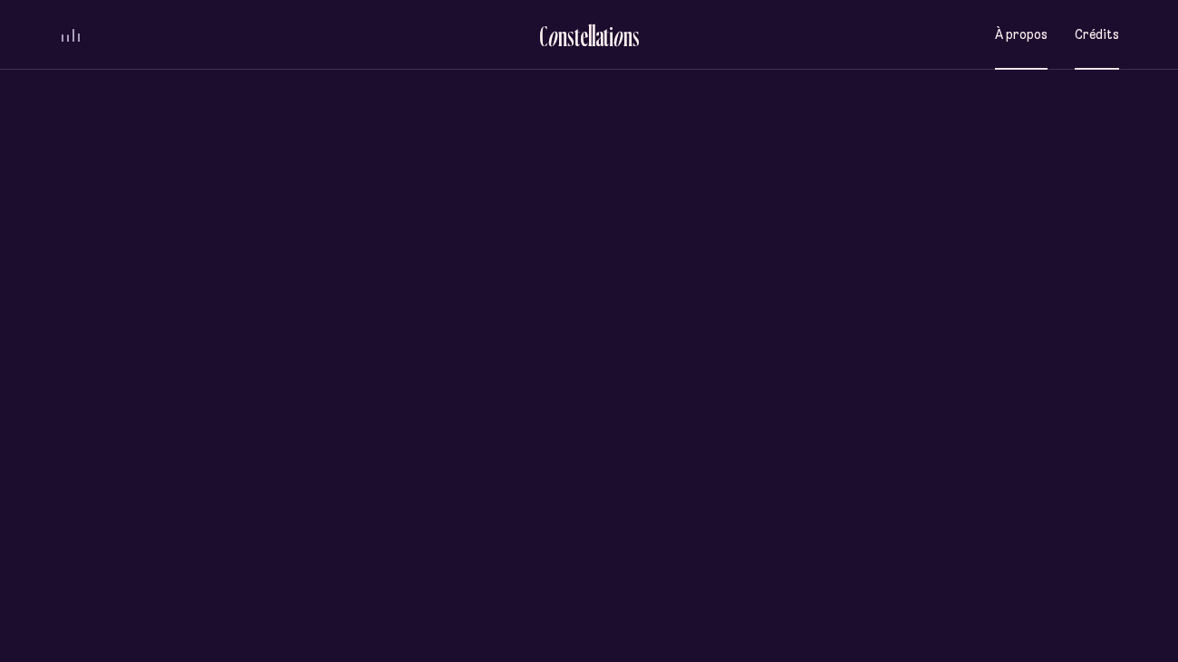
scroll to position [0, 0]
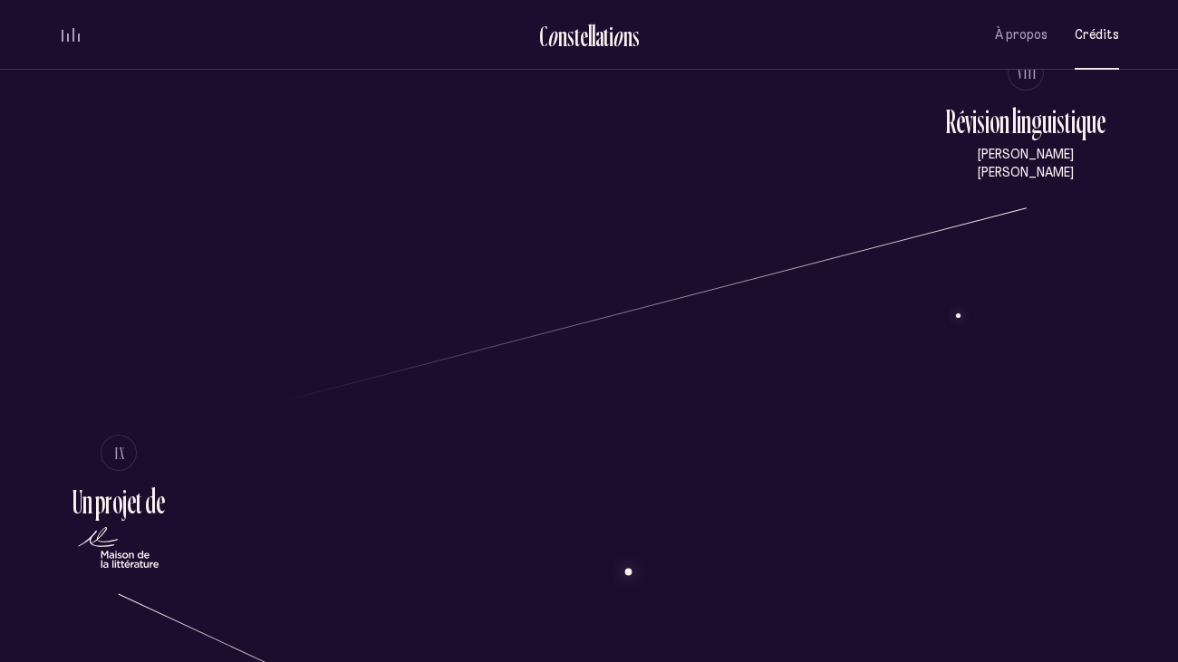
scroll to position [3062, 0]
click at [1034, 30] on span "À propos" at bounding box center [1021, 34] width 53 height 15
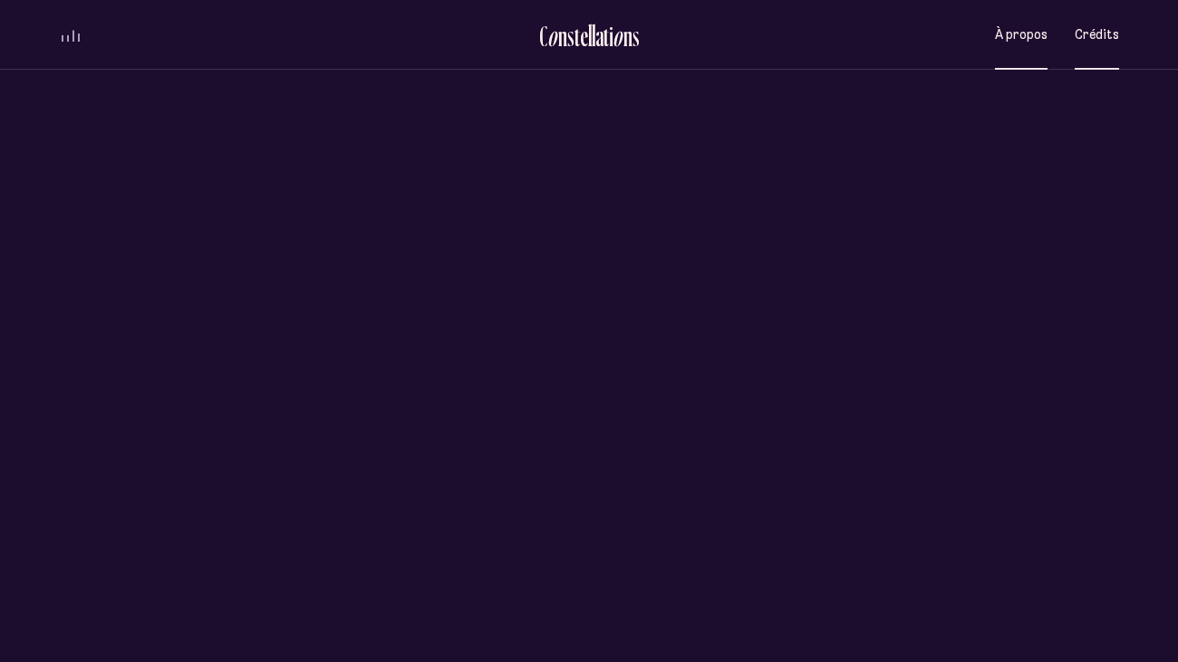
scroll to position [0, 0]
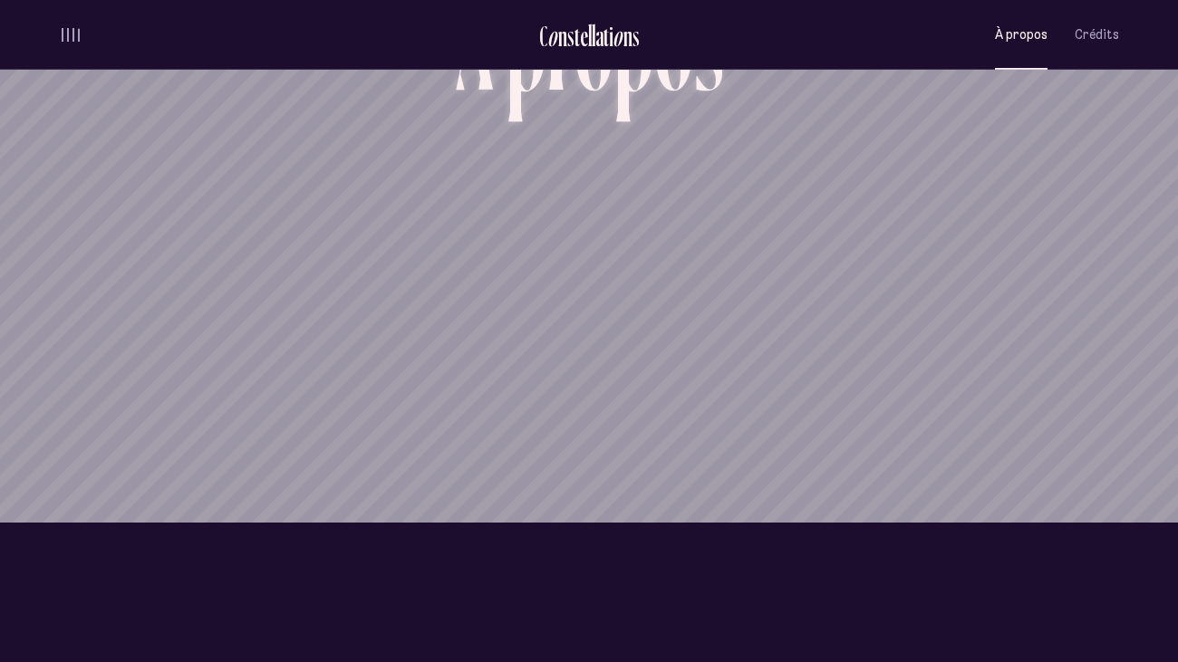
scroll to position [140, 0]
click at [67, 39] on span "volume audio" at bounding box center [68, 37] width 2 height 7
click at [57, 32] on div "C o n s t e l l a t i o n s Saint-[PERSON_NAME] À propos Crédits Menu Quartiers" at bounding box center [588, 35] width 1087 height 70
click at [63, 37] on div "volume audio" at bounding box center [71, 39] width 18 height 5
click at [63, 36] on div "volume audio" at bounding box center [71, 35] width 18 height 14
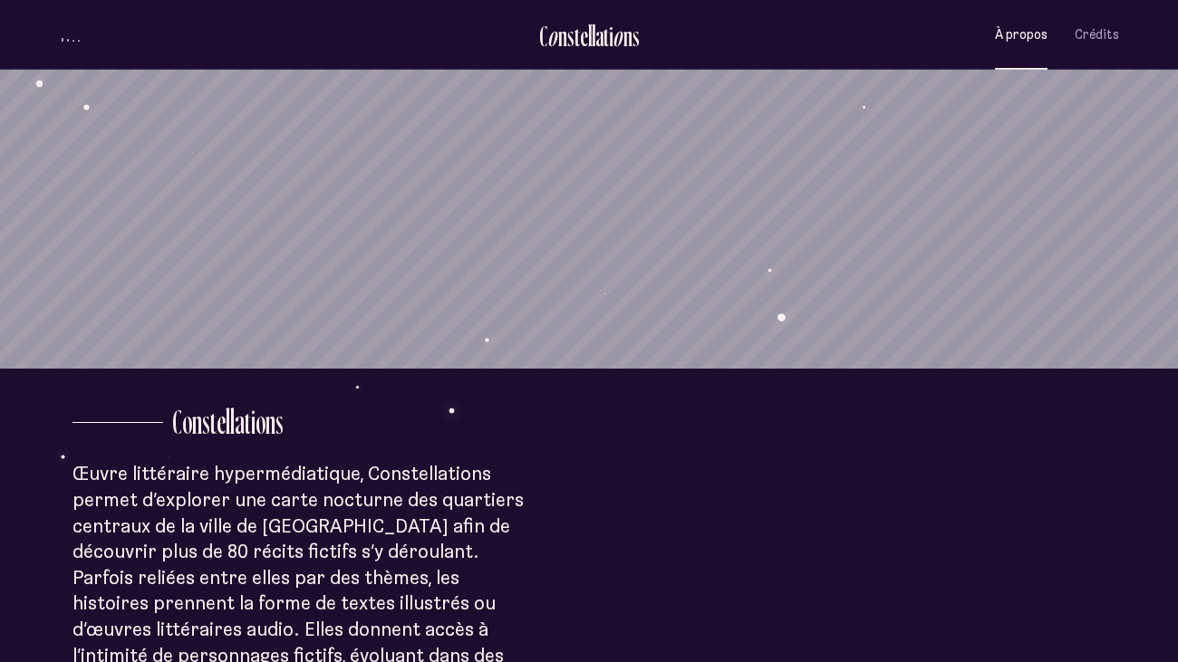
scroll to position [255, 0]
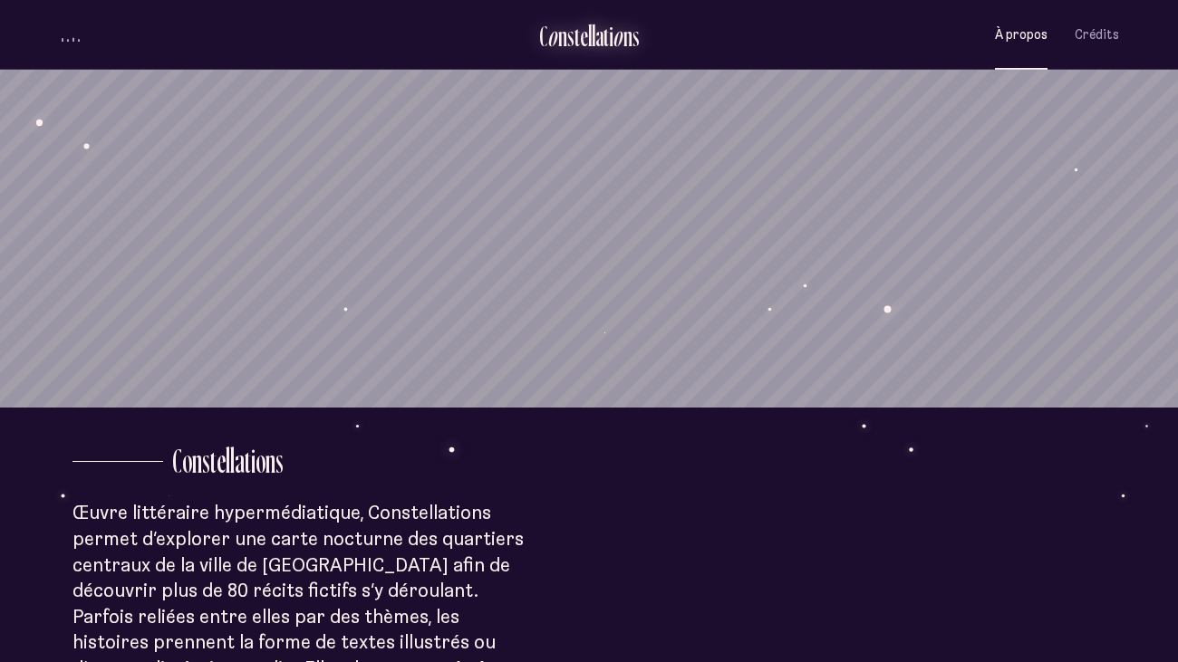
click at [578, 41] on div "t" at bounding box center [576, 36] width 5 height 30
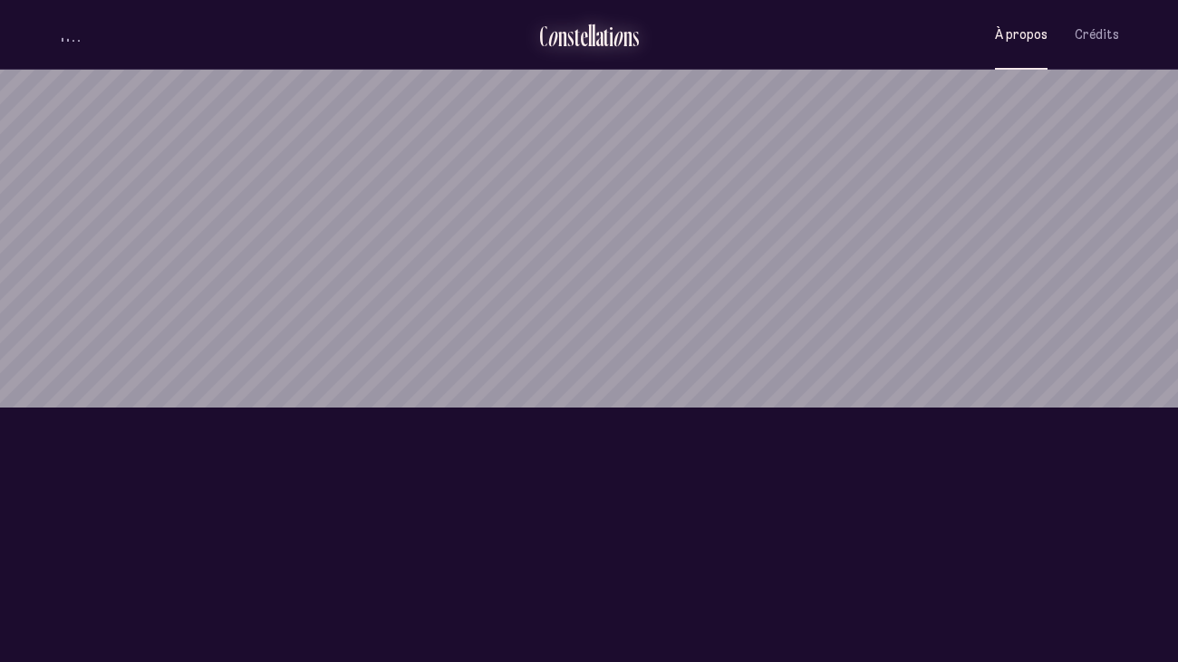
scroll to position [0, 0]
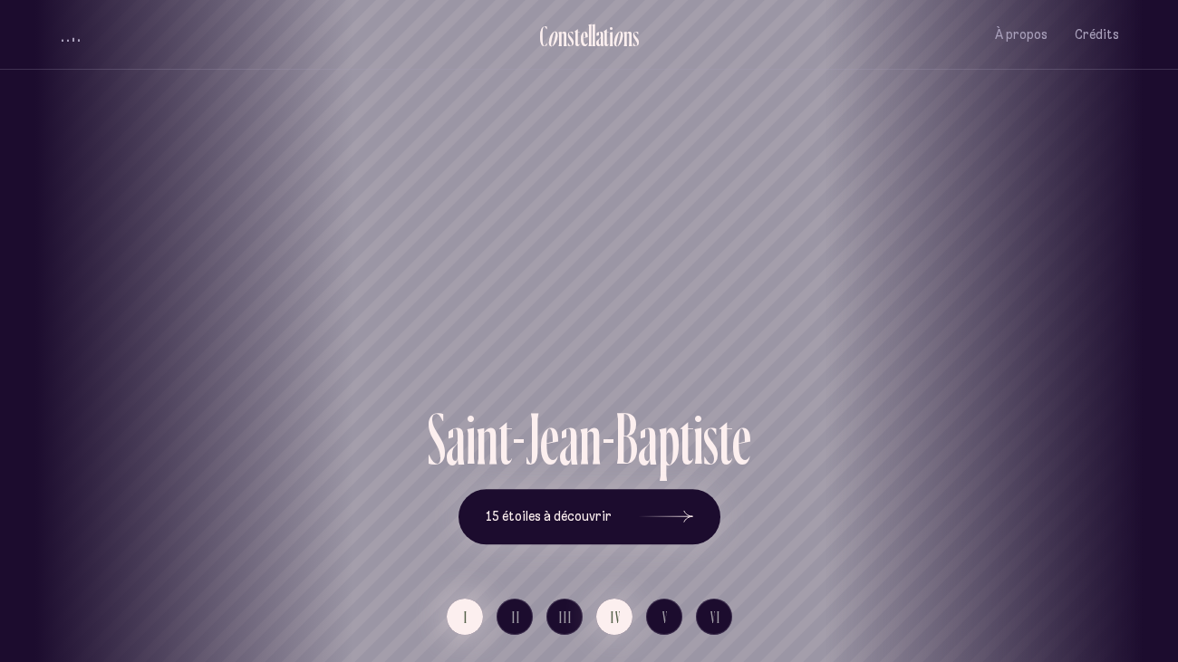
click at [466, 551] on span "I" at bounding box center [466, 617] width 5 height 15
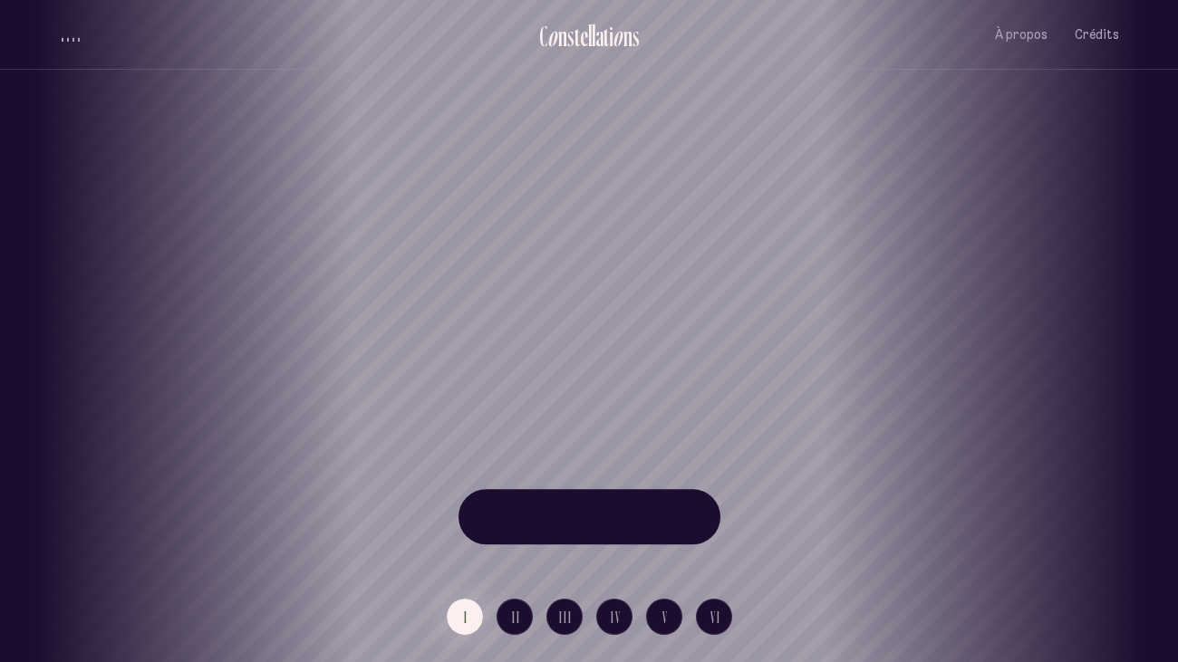
click at [505, 551] on div "[GEOGRAPHIC_DATA] [GEOGRAPHIC_DATA] [GEOGRAPHIC_DATA][PERSON_NAME][GEOGRAPHIC_D…" at bounding box center [589, 331] width 1178 height 662
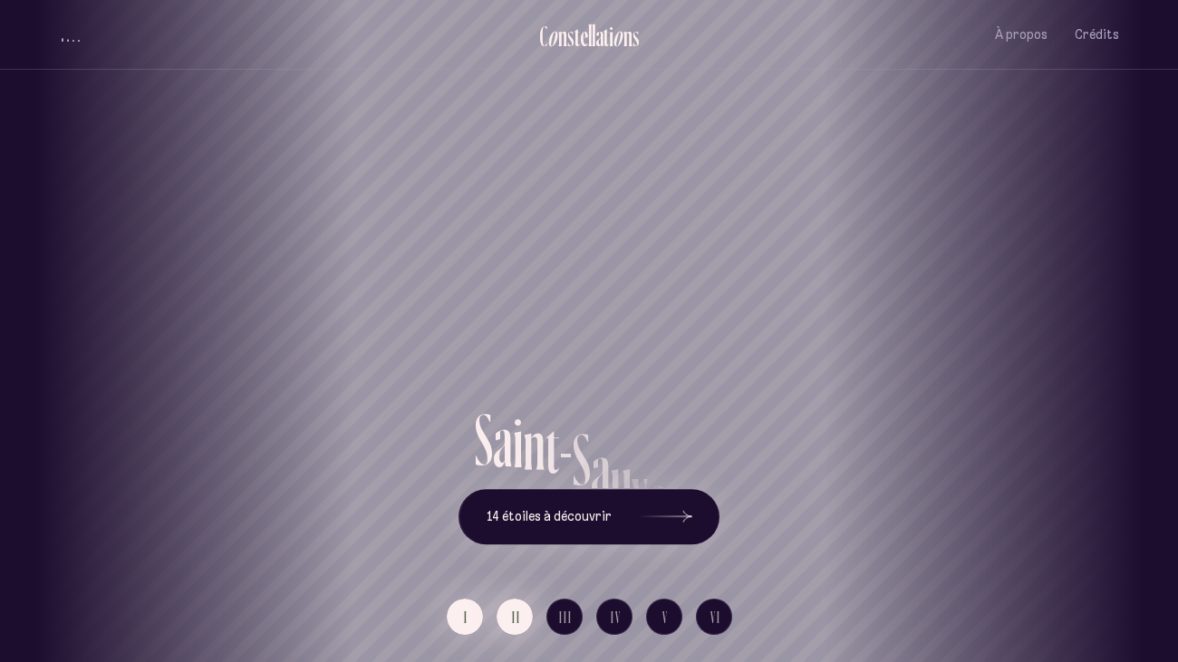
click at [506, 551] on button "II" at bounding box center [514, 617] width 36 height 36
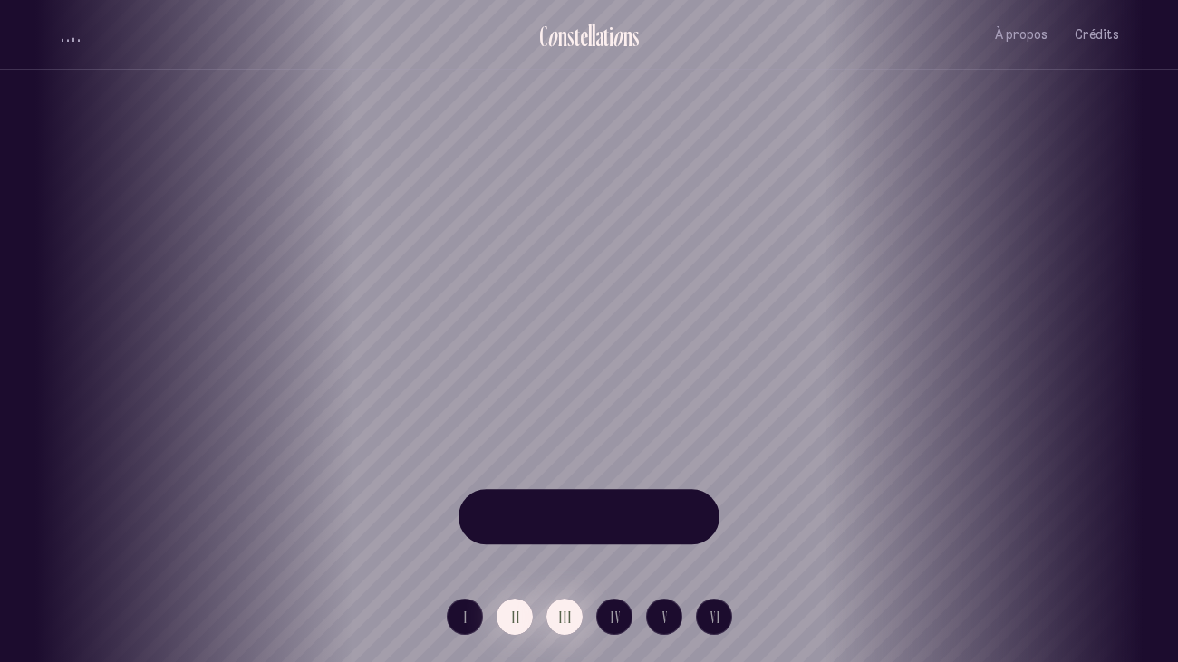
click at [566, 551] on span "III" at bounding box center [566, 617] width 14 height 15
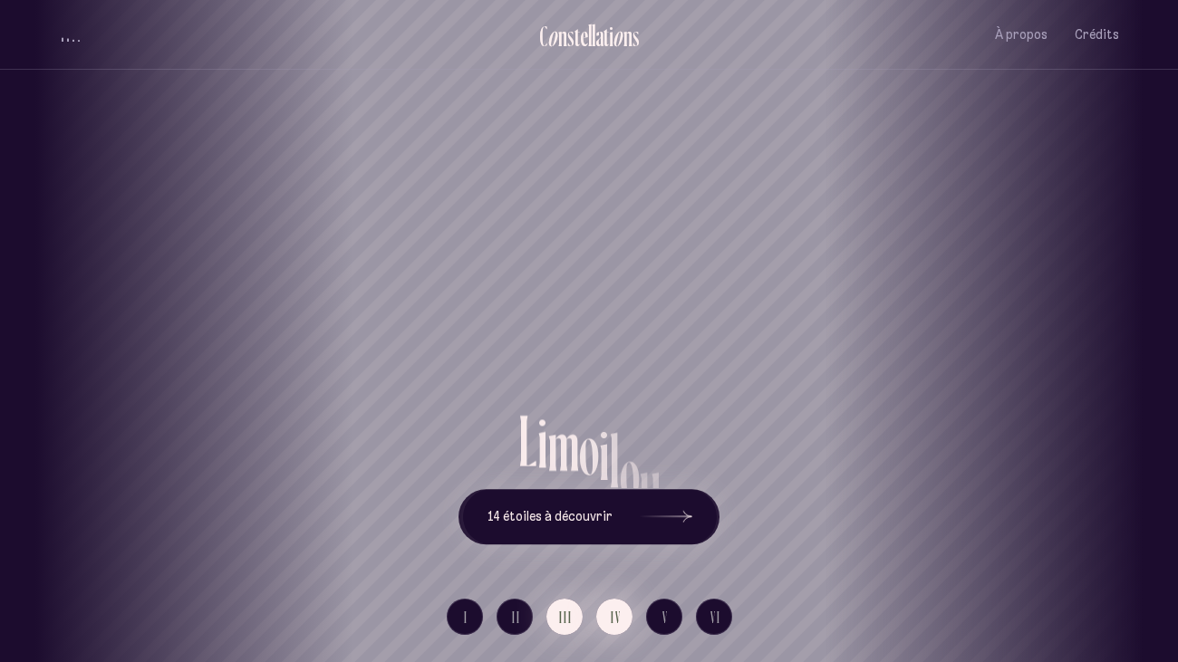
click at [614, 551] on span "IV" at bounding box center [616, 617] width 11 height 15
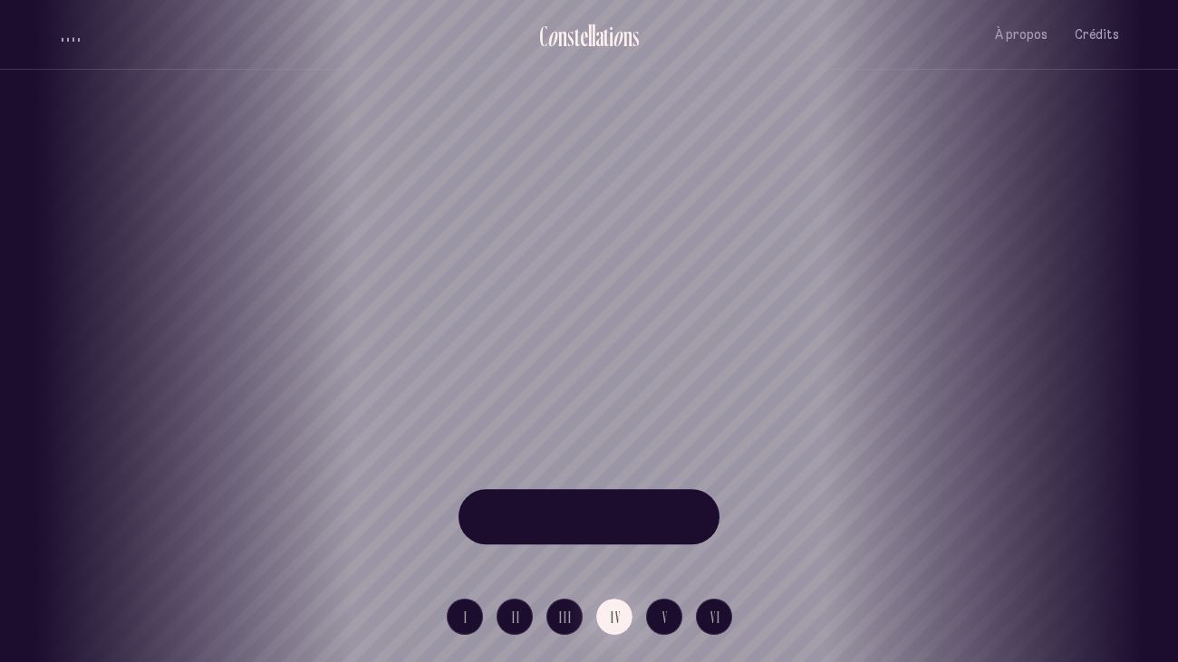
click at [660, 551] on div "[GEOGRAPHIC_DATA] [GEOGRAPHIC_DATA] [GEOGRAPHIC_DATA][PERSON_NAME][GEOGRAPHIC_D…" at bounding box center [589, 331] width 1178 height 662
click at [668, 551] on span "V" at bounding box center [665, 617] width 6 height 15
click at [720, 551] on button "VI" at bounding box center [714, 617] width 36 height 36
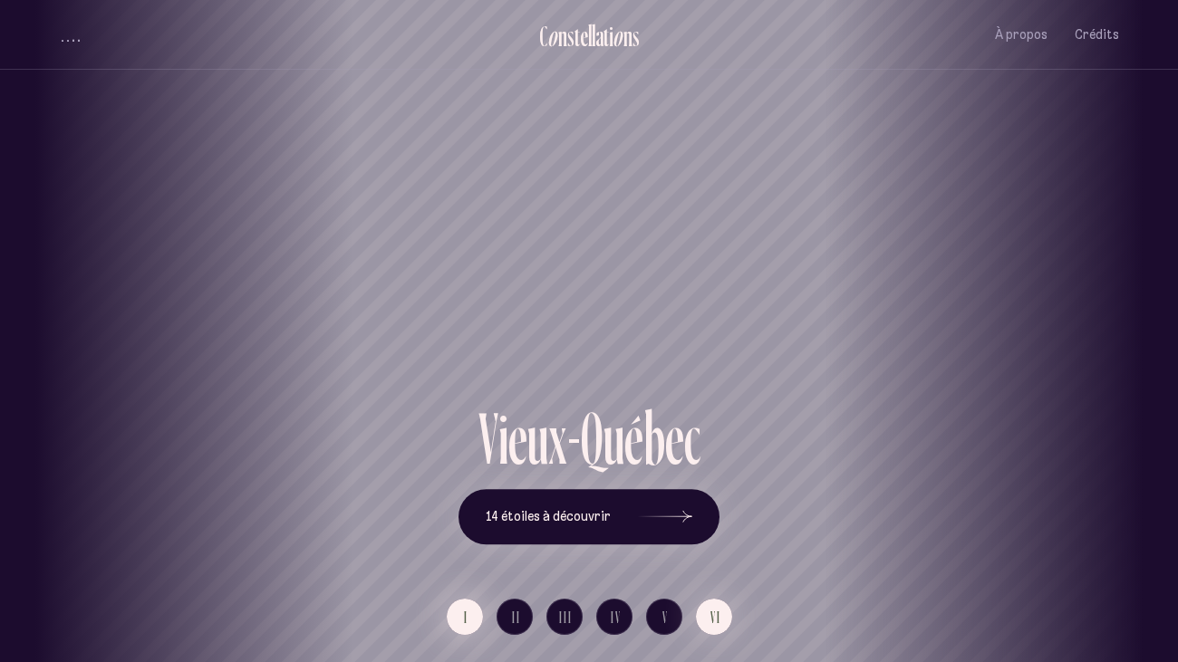
click at [474, 551] on button "I" at bounding box center [465, 617] width 36 height 36
click at [710, 551] on span "VI" at bounding box center [715, 617] width 11 height 15
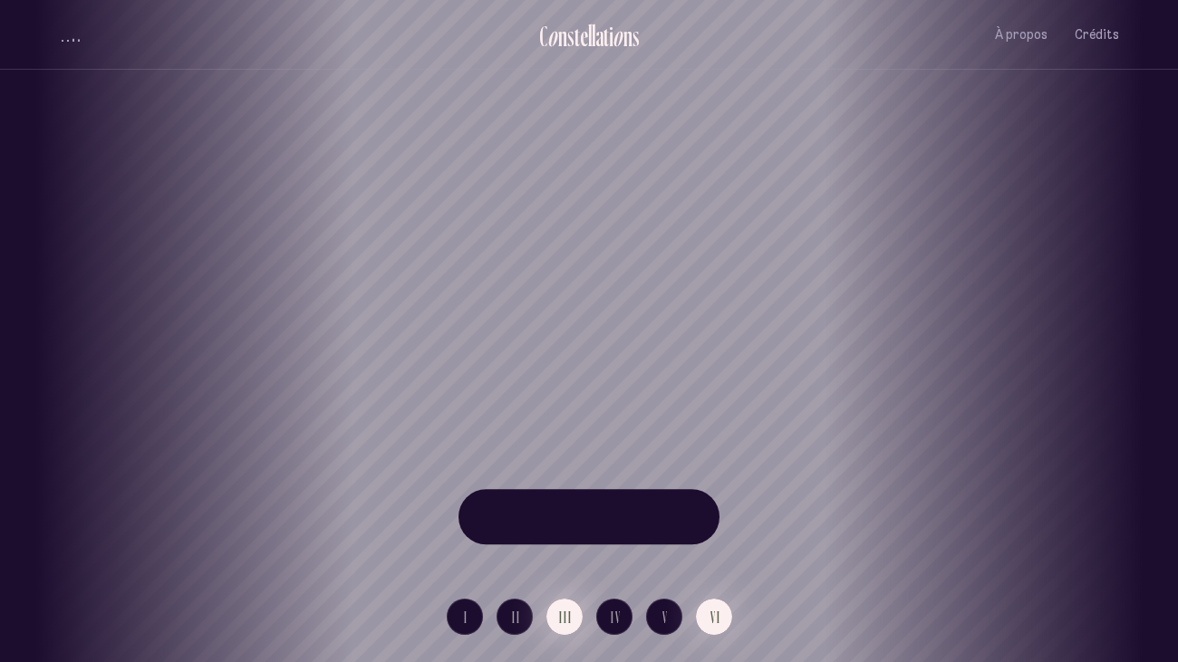
click at [563, 551] on span "III" at bounding box center [566, 617] width 14 height 15
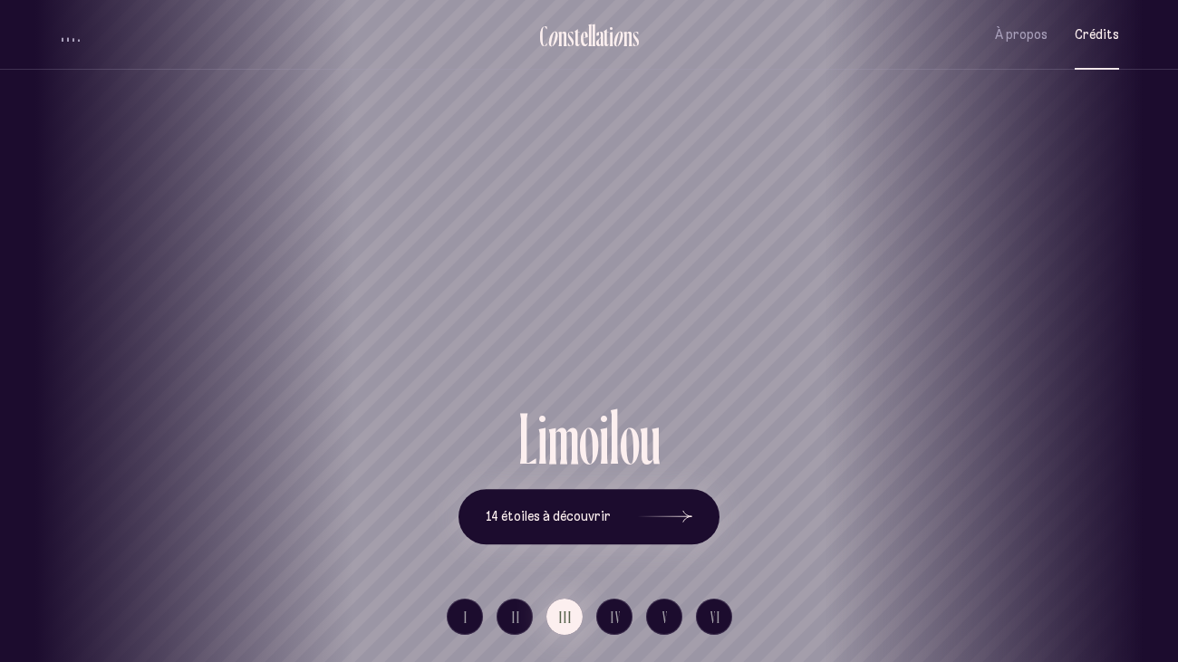
click at [1099, 43] on button "Crédits" at bounding box center [1096, 35] width 44 height 43
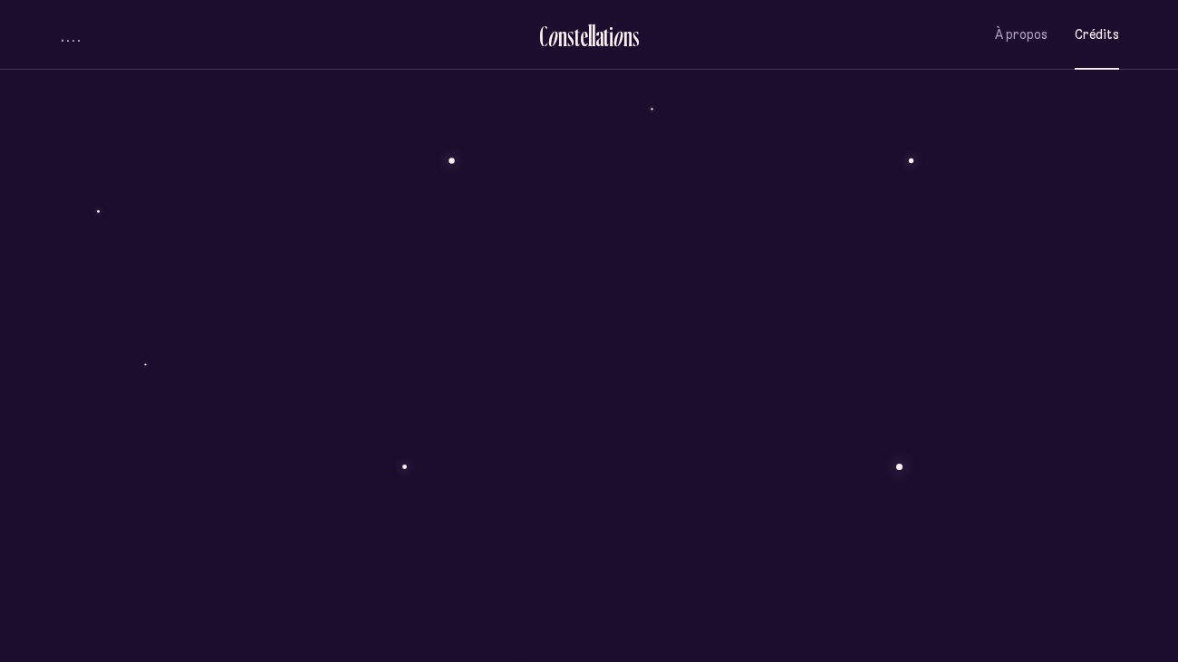
scroll to position [4451, 0]
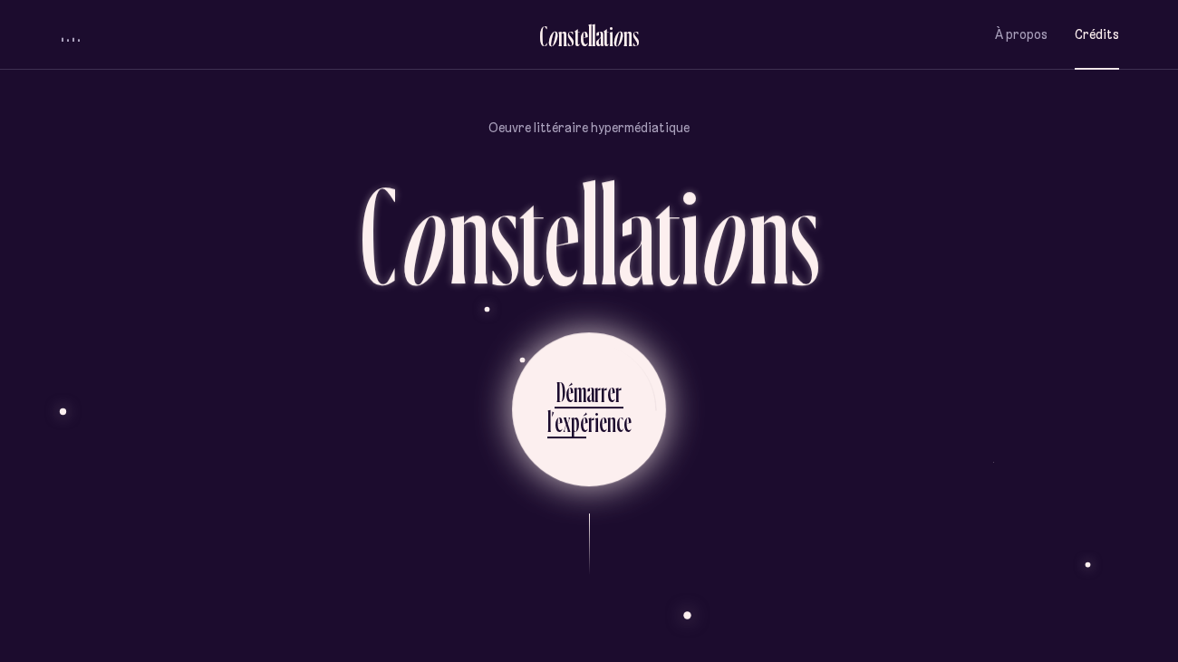
click at [616, 412] on div "c" at bounding box center [619, 421] width 7 height 35
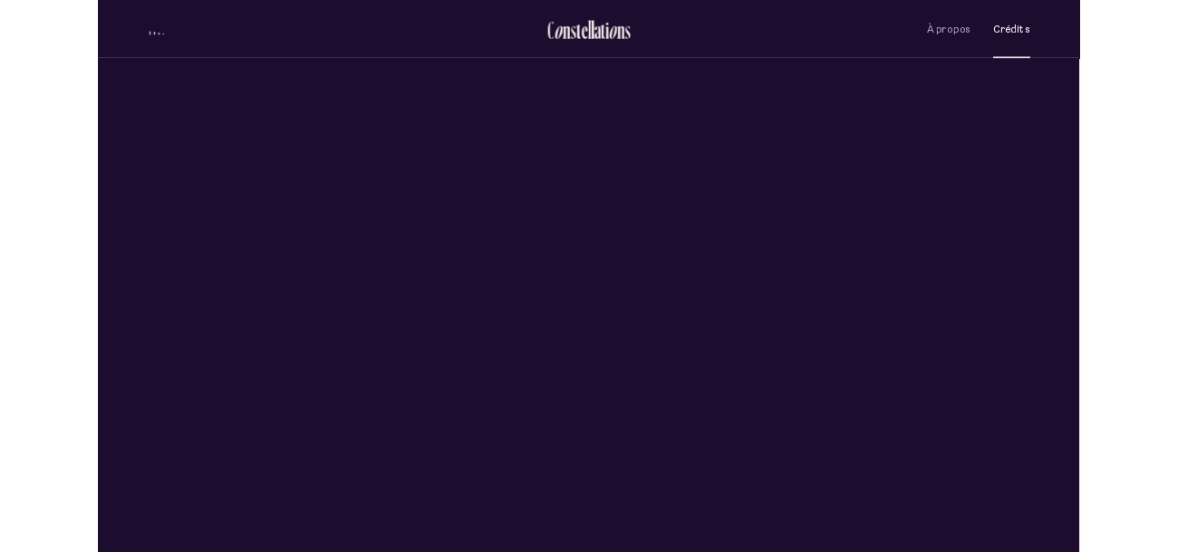
scroll to position [0, 0]
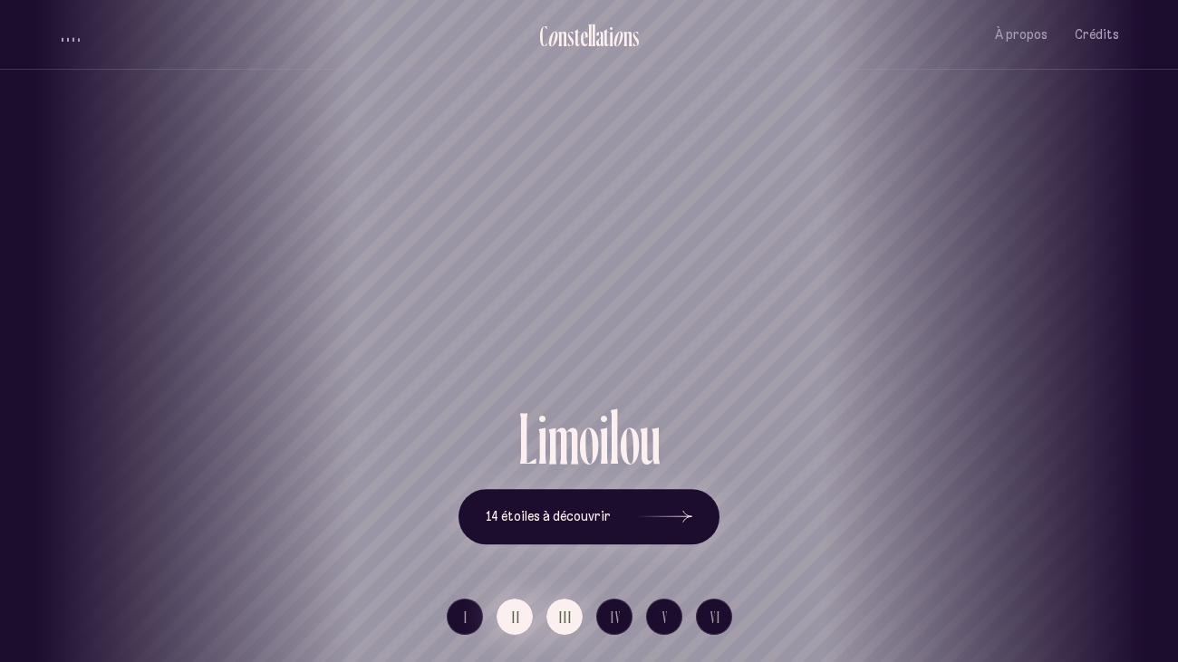
click at [504, 551] on button "II" at bounding box center [514, 617] width 36 height 36
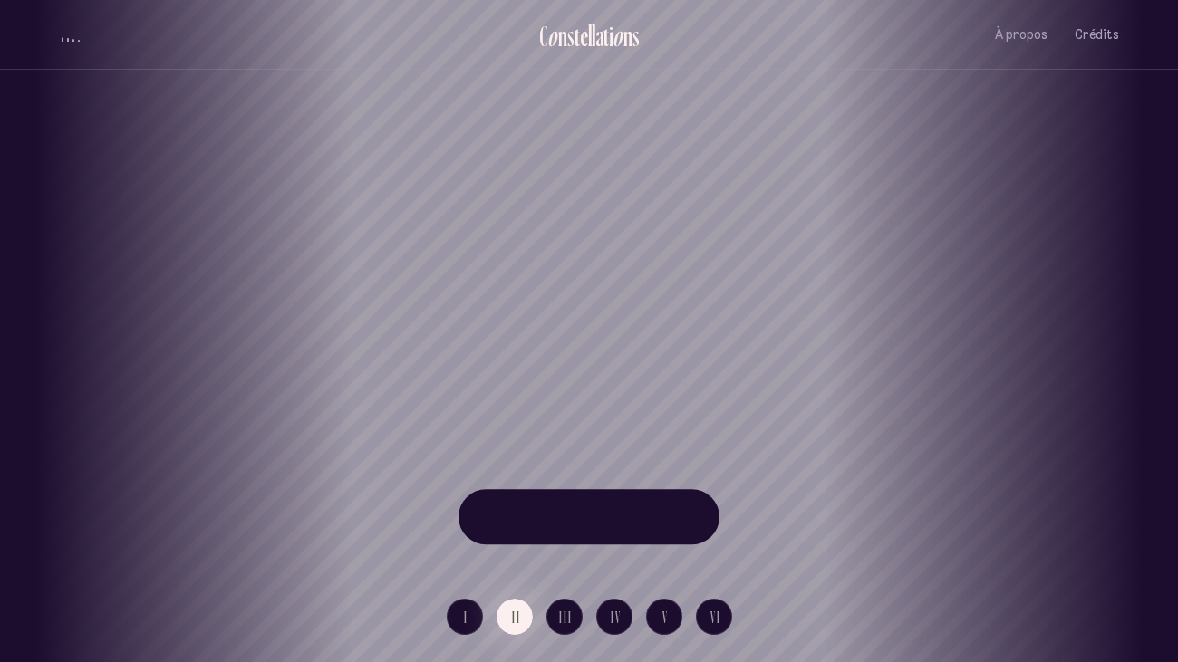
click at [474, 551] on div "[GEOGRAPHIC_DATA] [GEOGRAPHIC_DATA] [GEOGRAPHIC_DATA][PERSON_NAME][GEOGRAPHIC_D…" at bounding box center [589, 331] width 1178 height 662
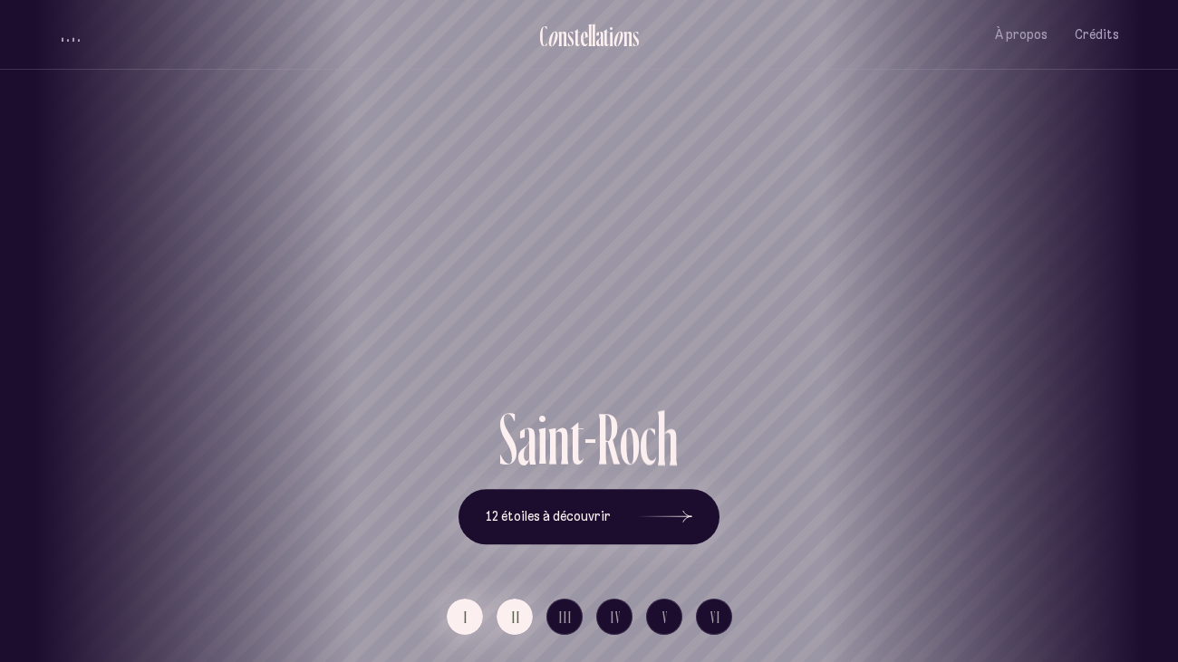
click at [476, 551] on button "I" at bounding box center [465, 617] width 36 height 36
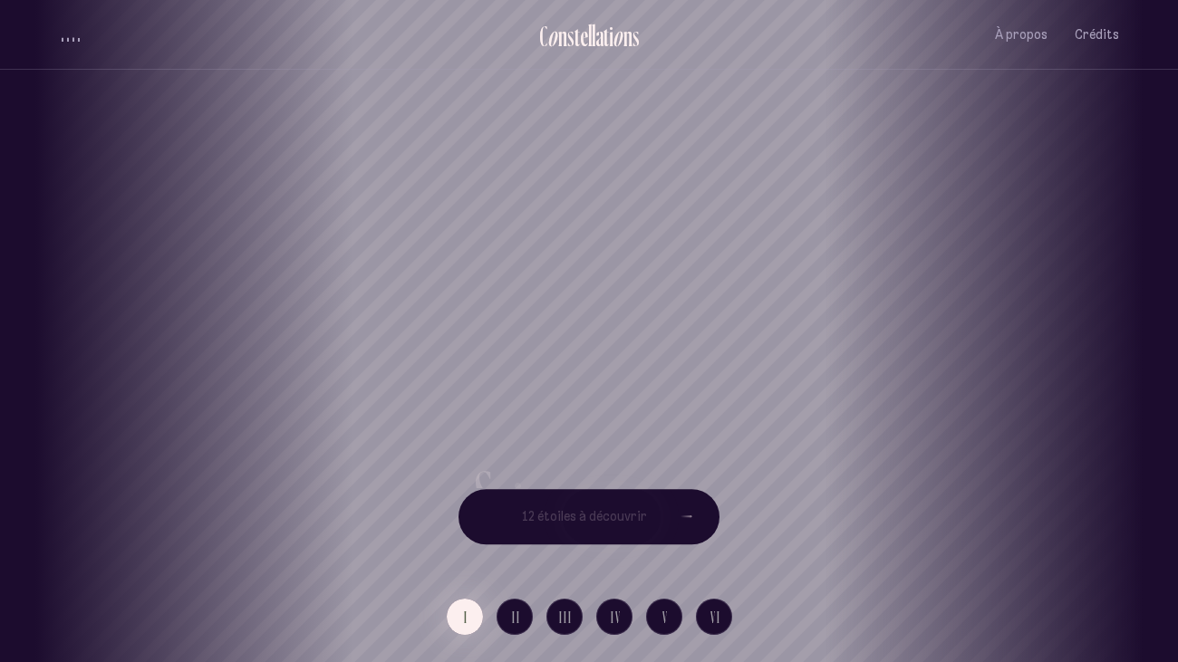
click at [728, 551] on div "[GEOGRAPHIC_DATA] [GEOGRAPHIC_DATA] [GEOGRAPHIC_DATA][PERSON_NAME][GEOGRAPHIC_D…" at bounding box center [589, 331] width 1178 height 662
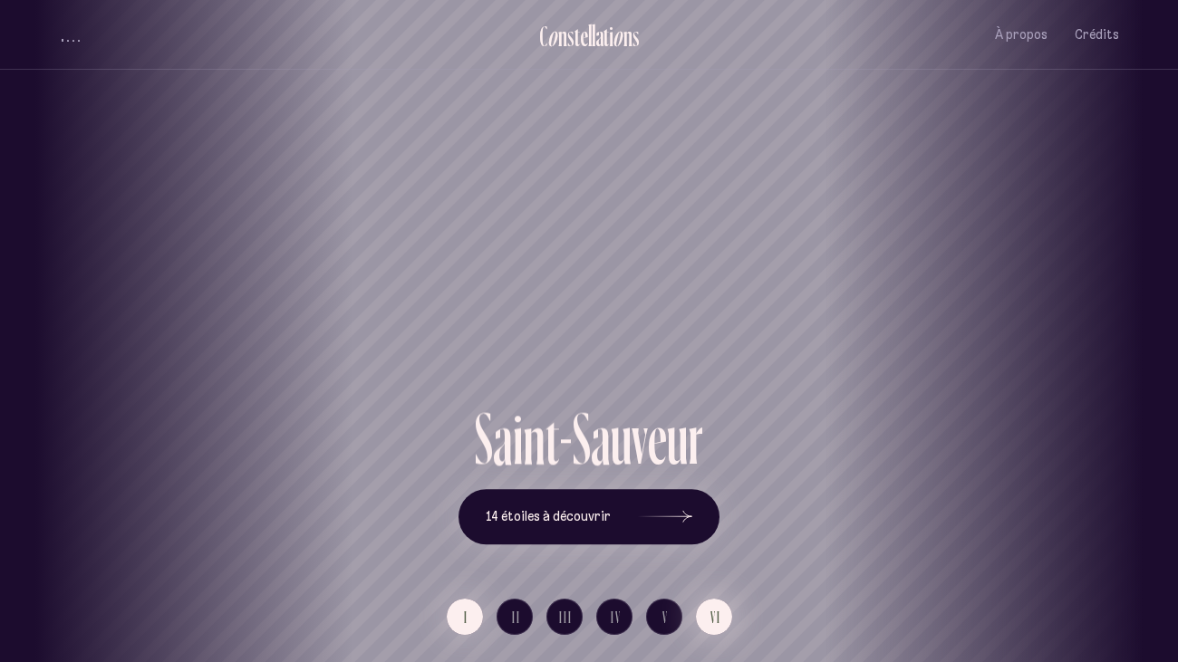
click at [701, 551] on button "VI" at bounding box center [714, 617] width 36 height 36
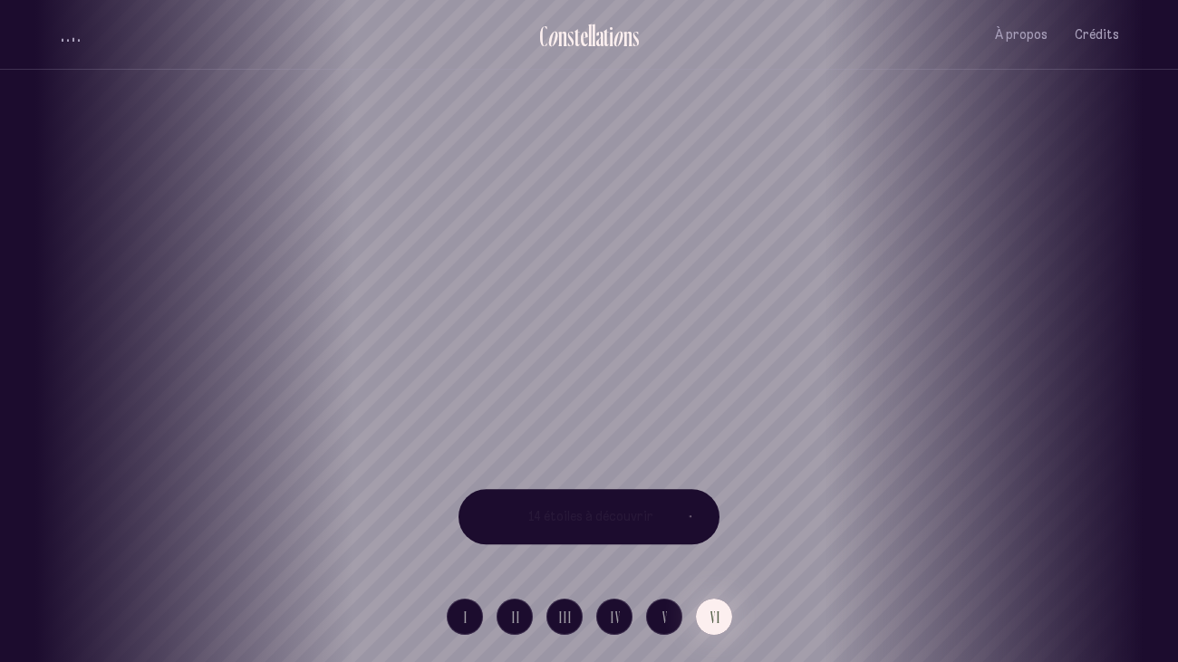
click at [673, 551] on div "[GEOGRAPHIC_DATA] [GEOGRAPHIC_DATA] [GEOGRAPHIC_DATA][PERSON_NAME][GEOGRAPHIC_D…" at bounding box center [589, 331] width 1178 height 662
click at [546, 551] on button "III" at bounding box center [564, 617] width 36 height 36
